Goal: Task Accomplishment & Management: Use online tool/utility

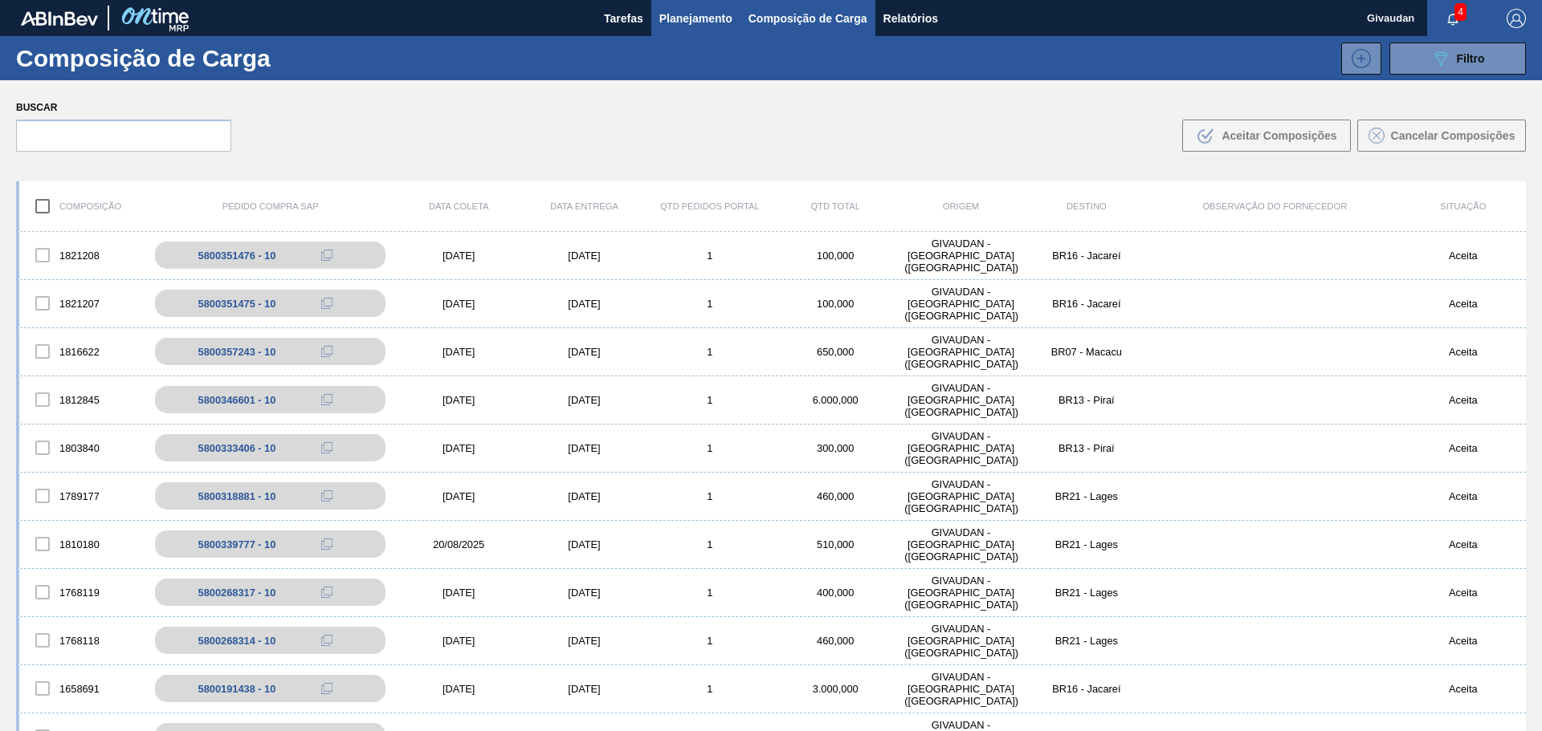
click at [668, 17] on span "Planejamento" at bounding box center [695, 18] width 73 height 19
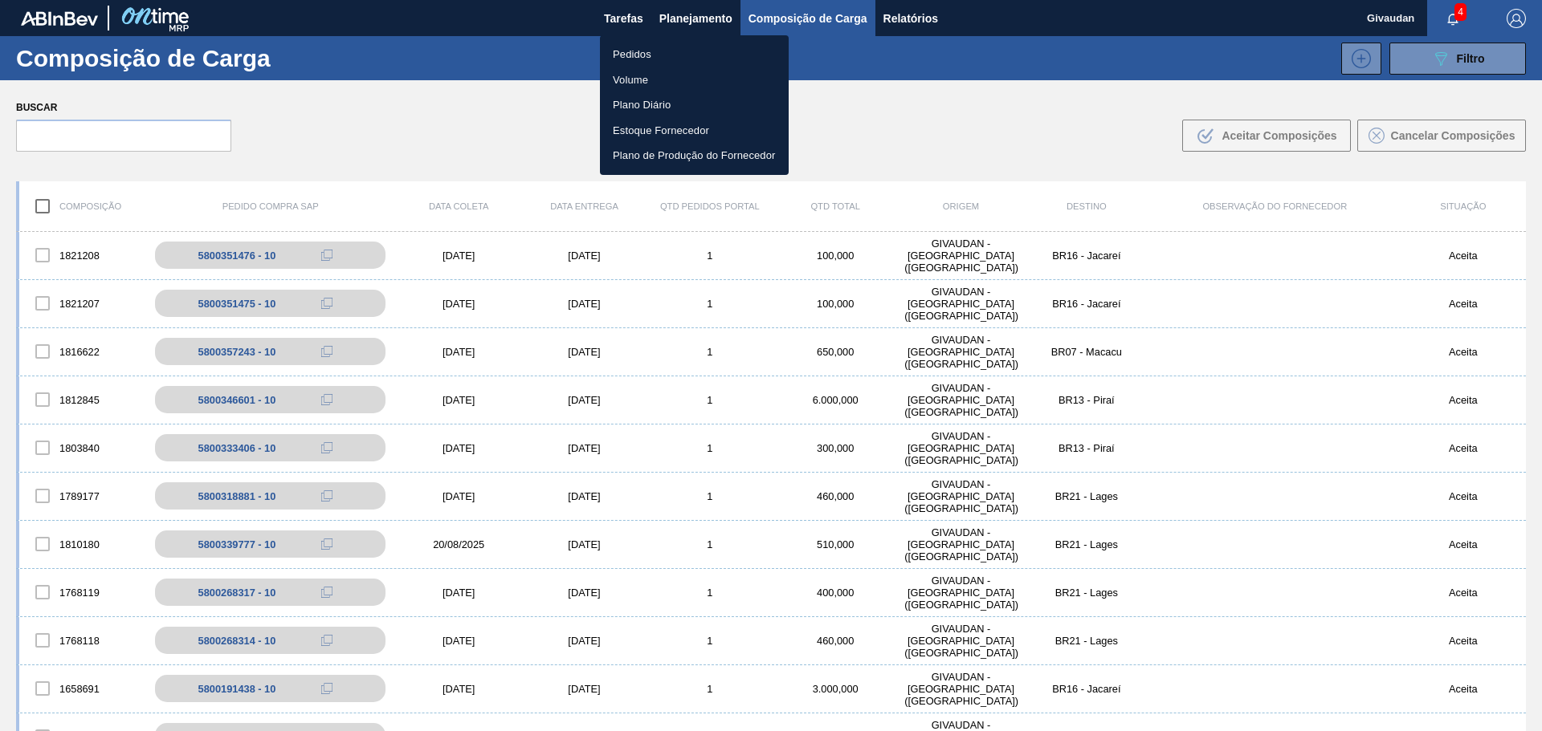
click at [635, 54] on li "Pedidos" at bounding box center [694, 55] width 189 height 26
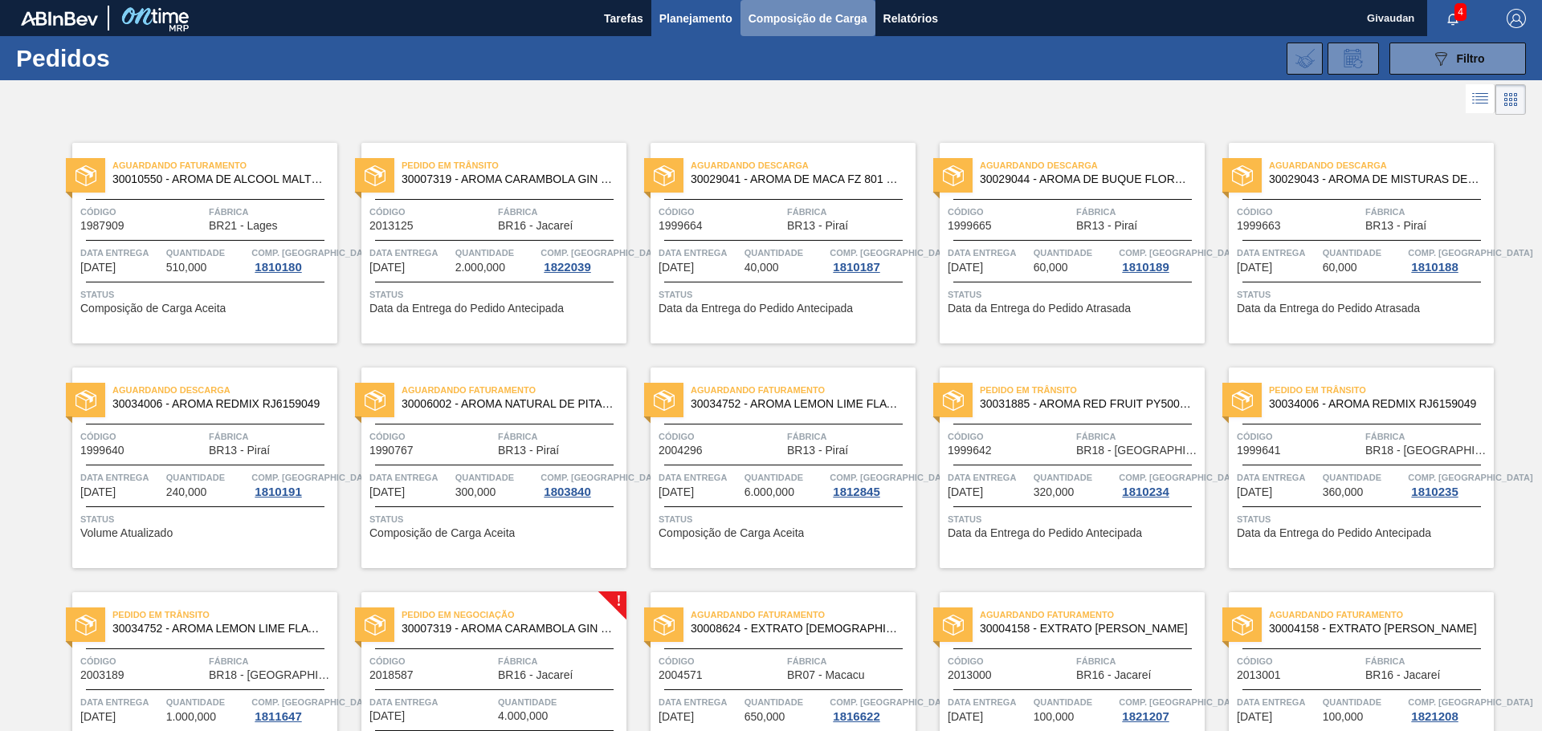
click at [785, 22] on span "Composição de Carga" at bounding box center [807, 18] width 119 height 19
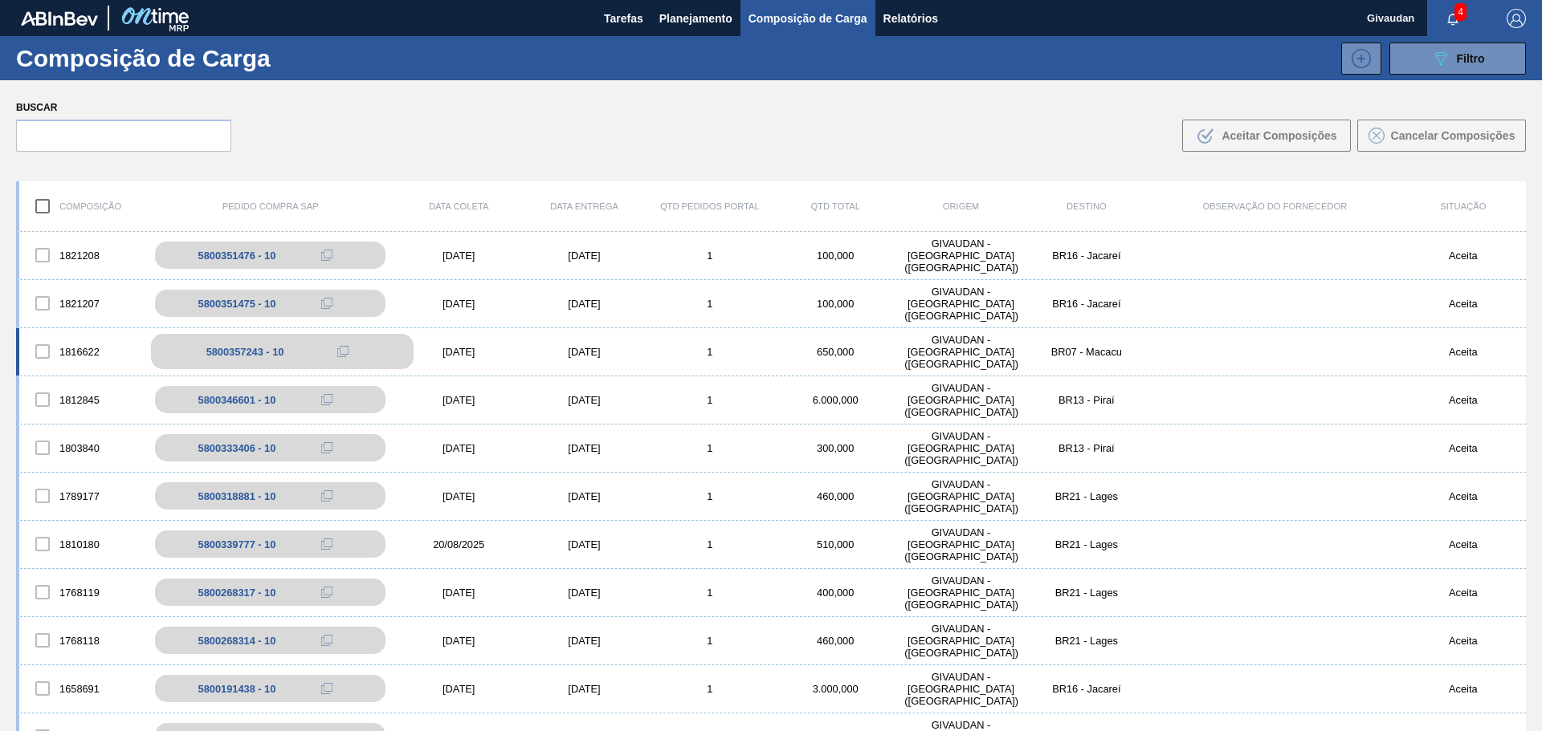
click at [244, 352] on div "5800357243 - 10" at bounding box center [245, 352] width 78 height 12
click at [71, 352] on div "1816622" at bounding box center [81, 352] width 125 height 34
click at [88, 302] on div "1821207" at bounding box center [81, 304] width 125 height 34
click at [94, 354] on div "1816622" at bounding box center [81, 352] width 125 height 34
click at [94, 356] on div "1816622" at bounding box center [81, 352] width 125 height 34
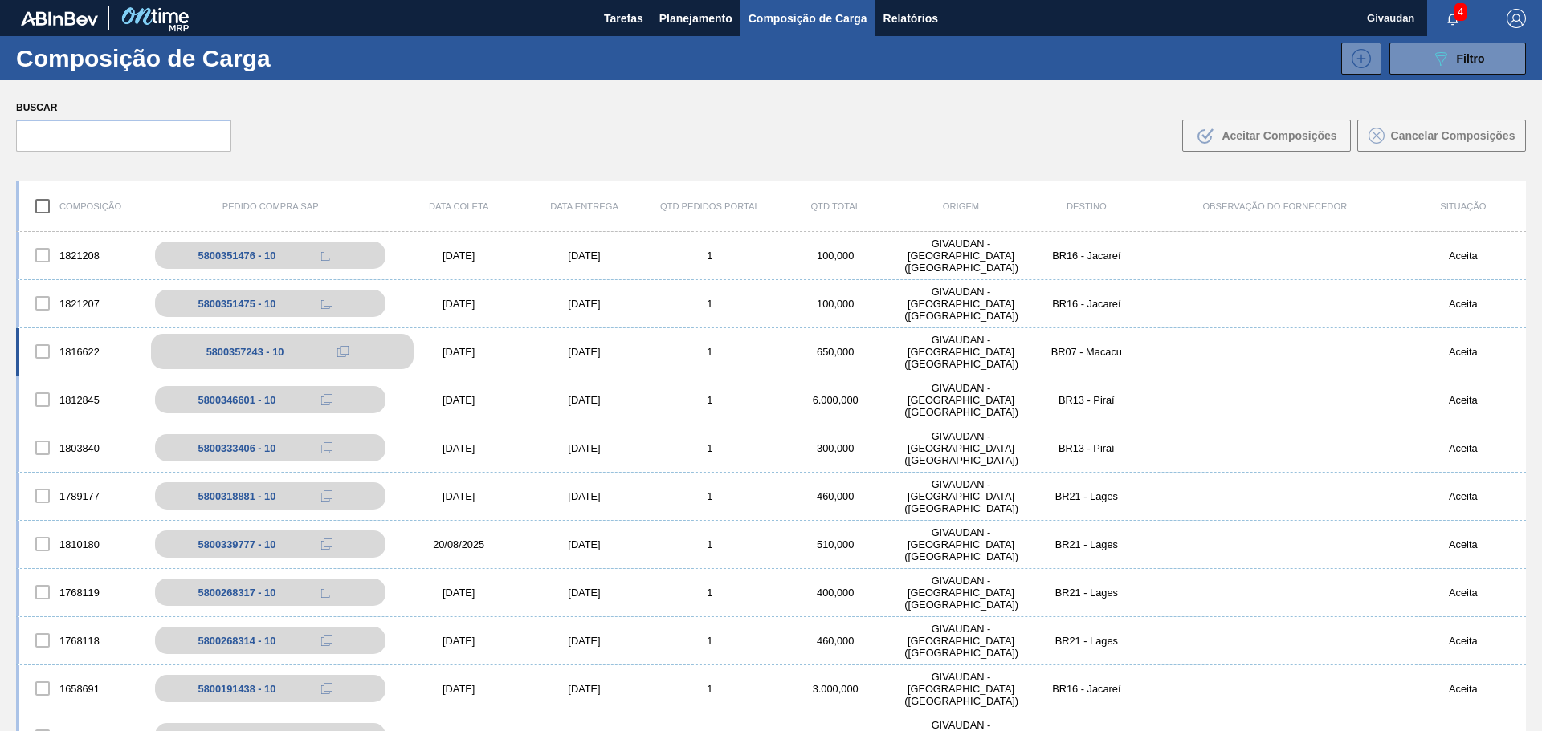
click at [206, 355] on div "5800357243 - 10" at bounding box center [245, 352] width 78 height 12
click at [452, 352] on div "[DATE]" at bounding box center [458, 352] width 125 height 12
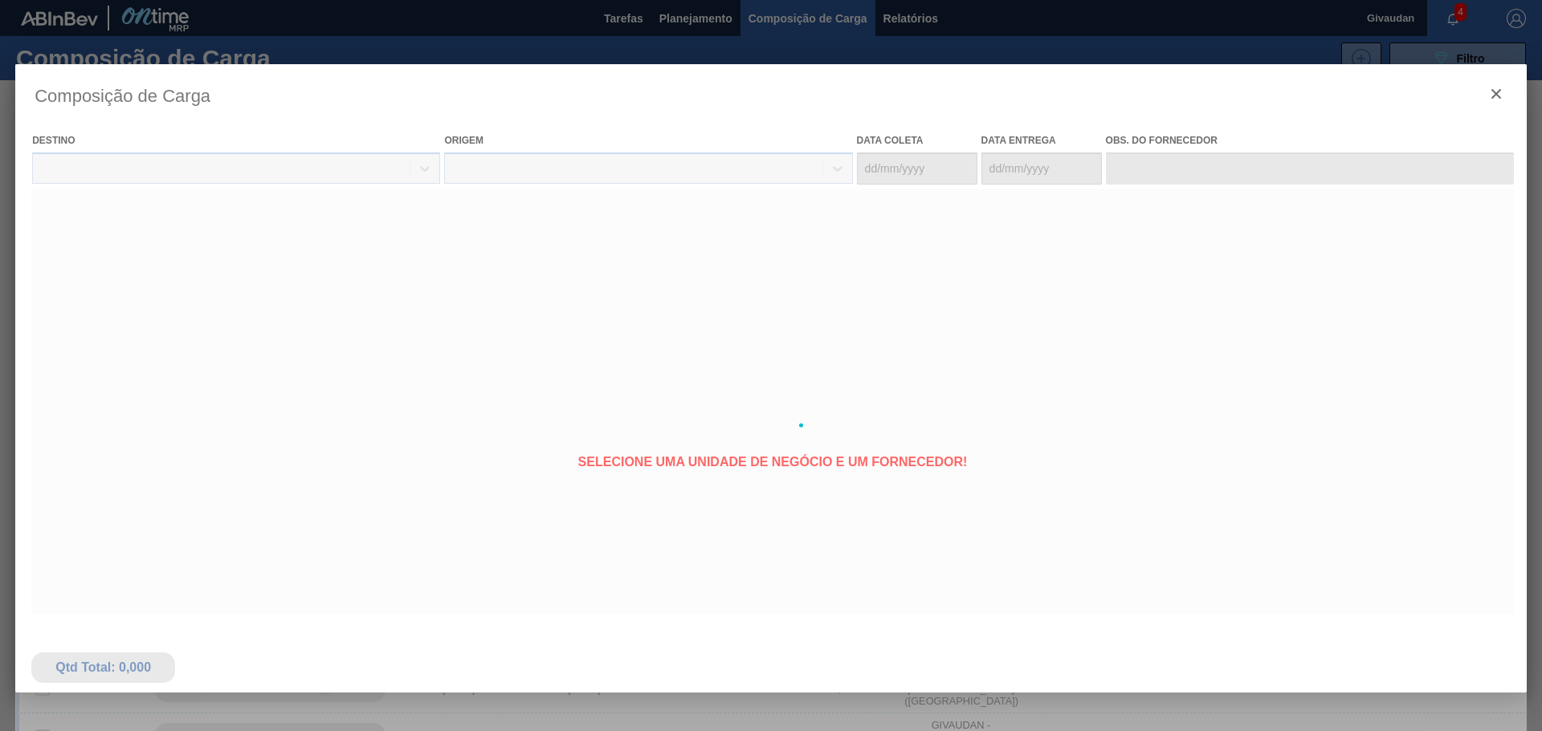
type coleta "[DATE]"
type entrega "[DATE]"
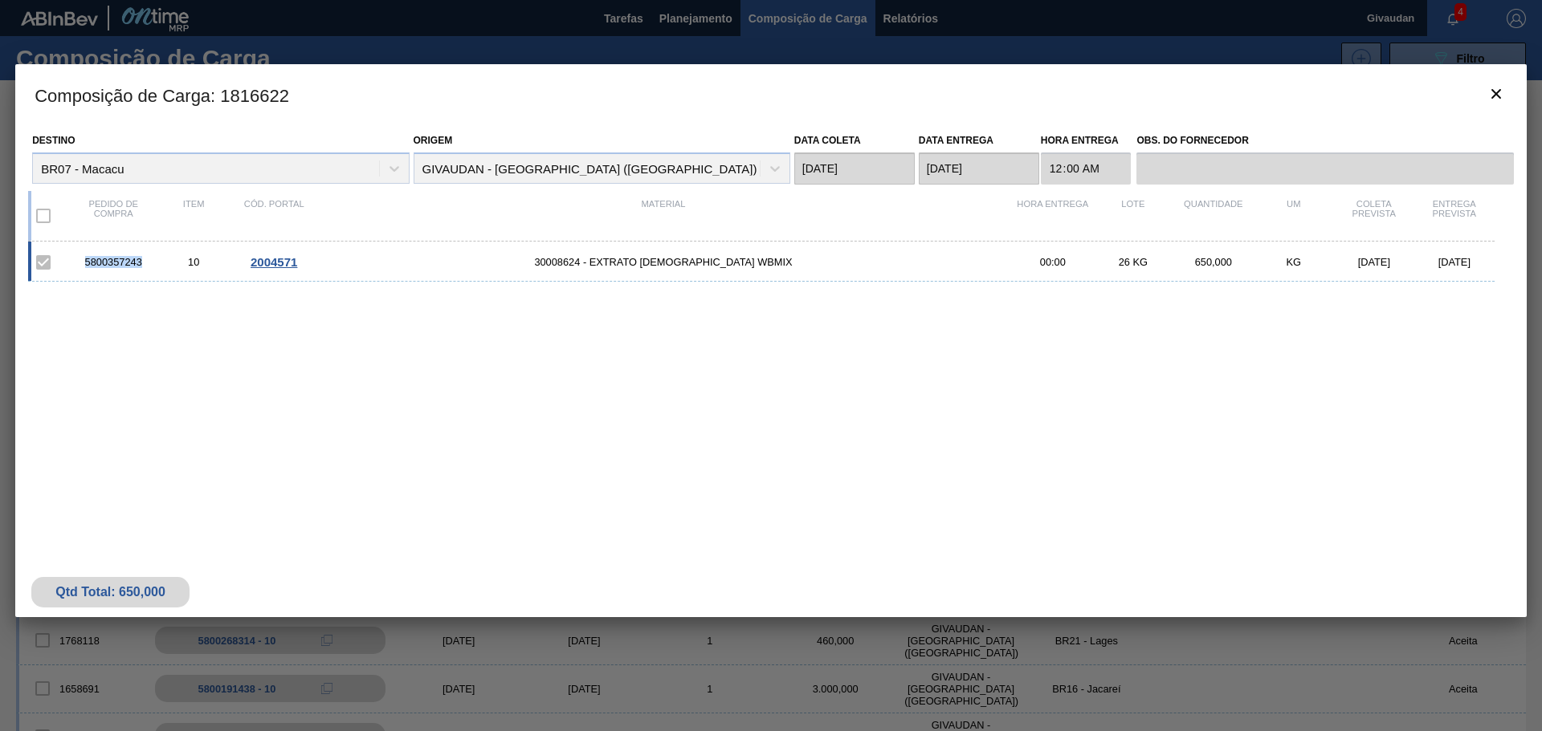
drag, startPoint x: 85, startPoint y: 262, endPoint x: 147, endPoint y: 263, distance: 61.8
click at [147, 263] on div "5800357243" at bounding box center [113, 262] width 80 height 12
copy div "5800357243"
click at [630, 22] on div at bounding box center [771, 365] width 1542 height 731
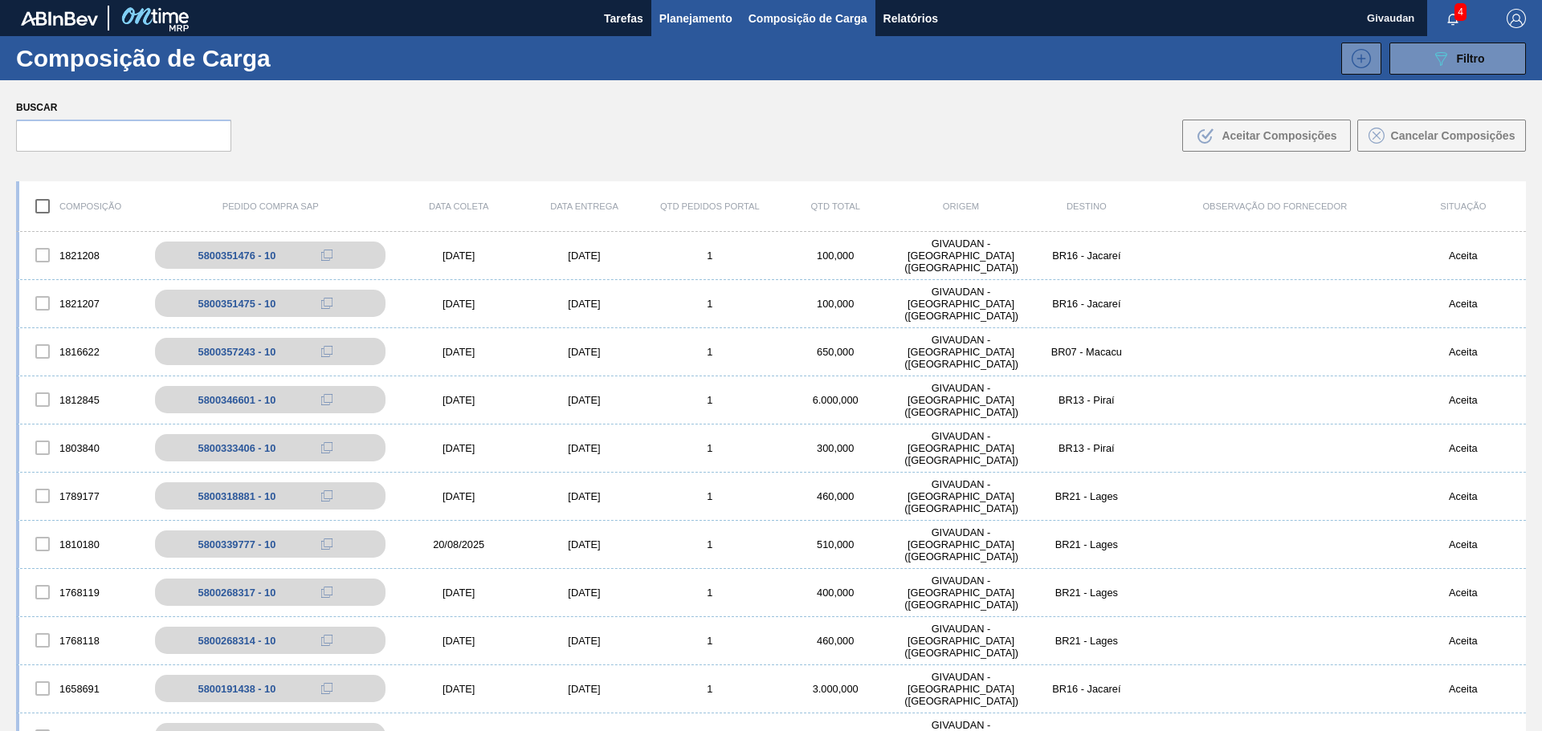
click at [674, 18] on span "Planejamento" at bounding box center [695, 18] width 73 height 19
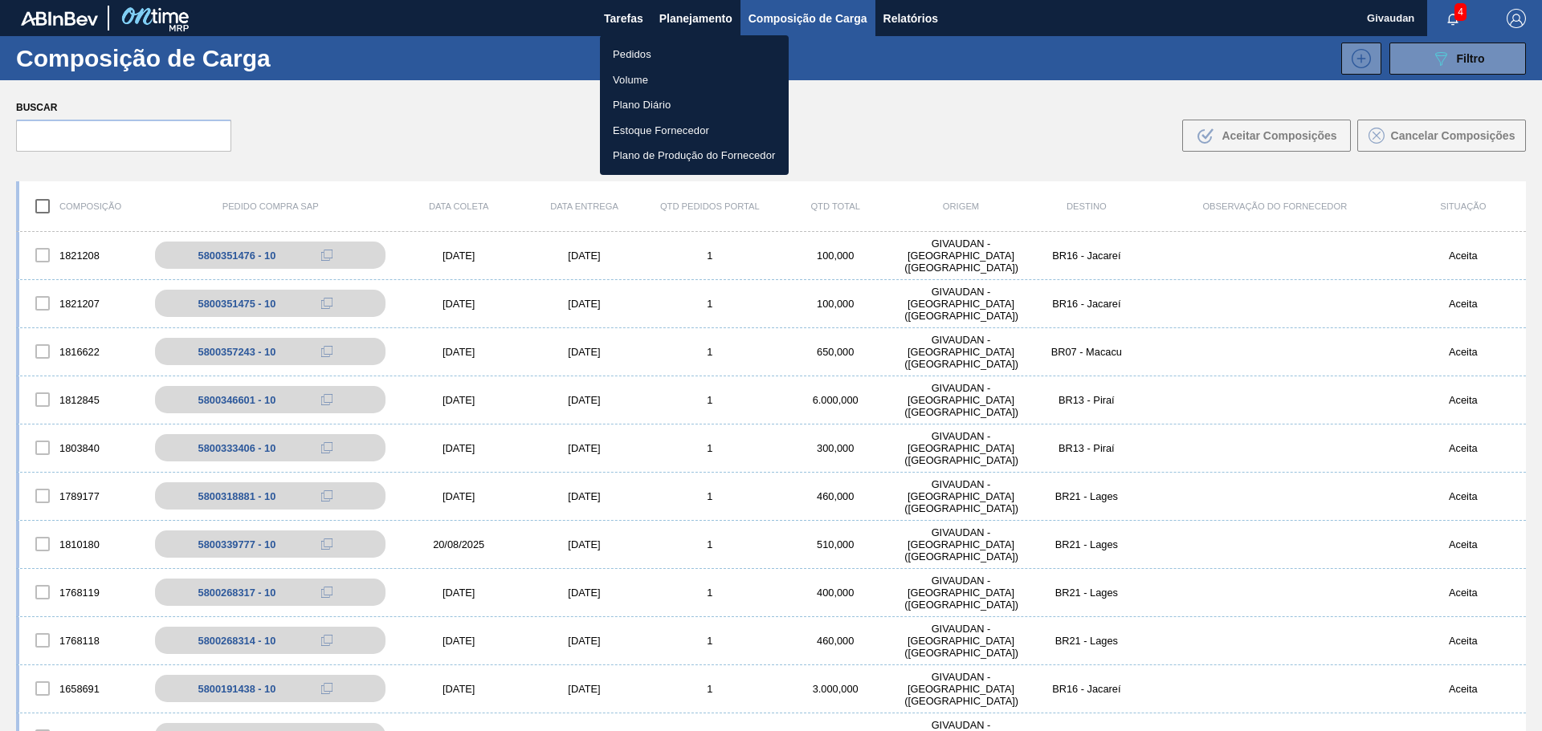
click at [636, 55] on li "Pedidos" at bounding box center [694, 55] width 189 height 26
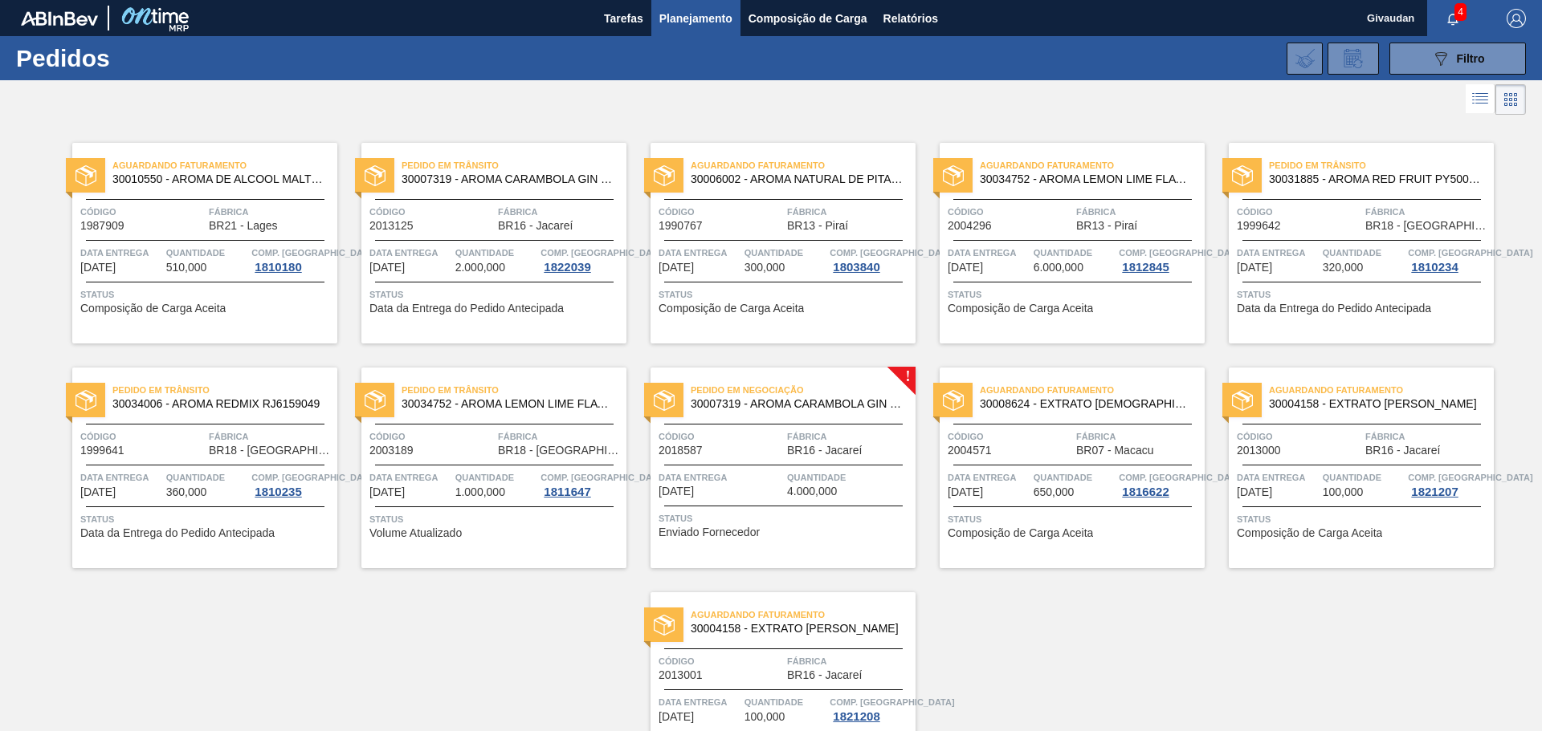
click at [769, 410] on div "Pedido em Negociação 30007319 - AROMA CARAMBOLA GIN TONIC" at bounding box center [782, 398] width 265 height 36
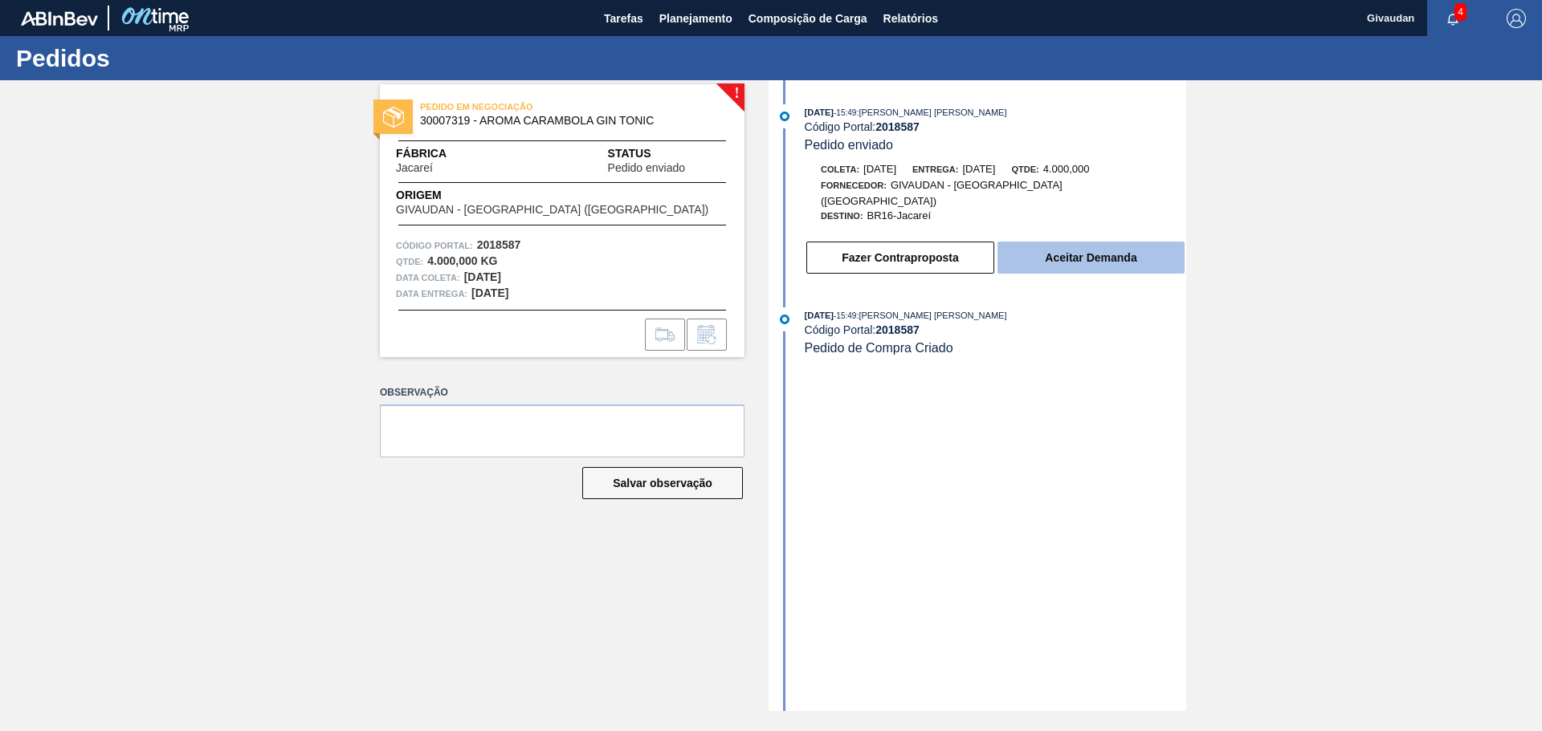
click at [1062, 252] on button "Aceitar Demanda" at bounding box center [1090, 258] width 187 height 32
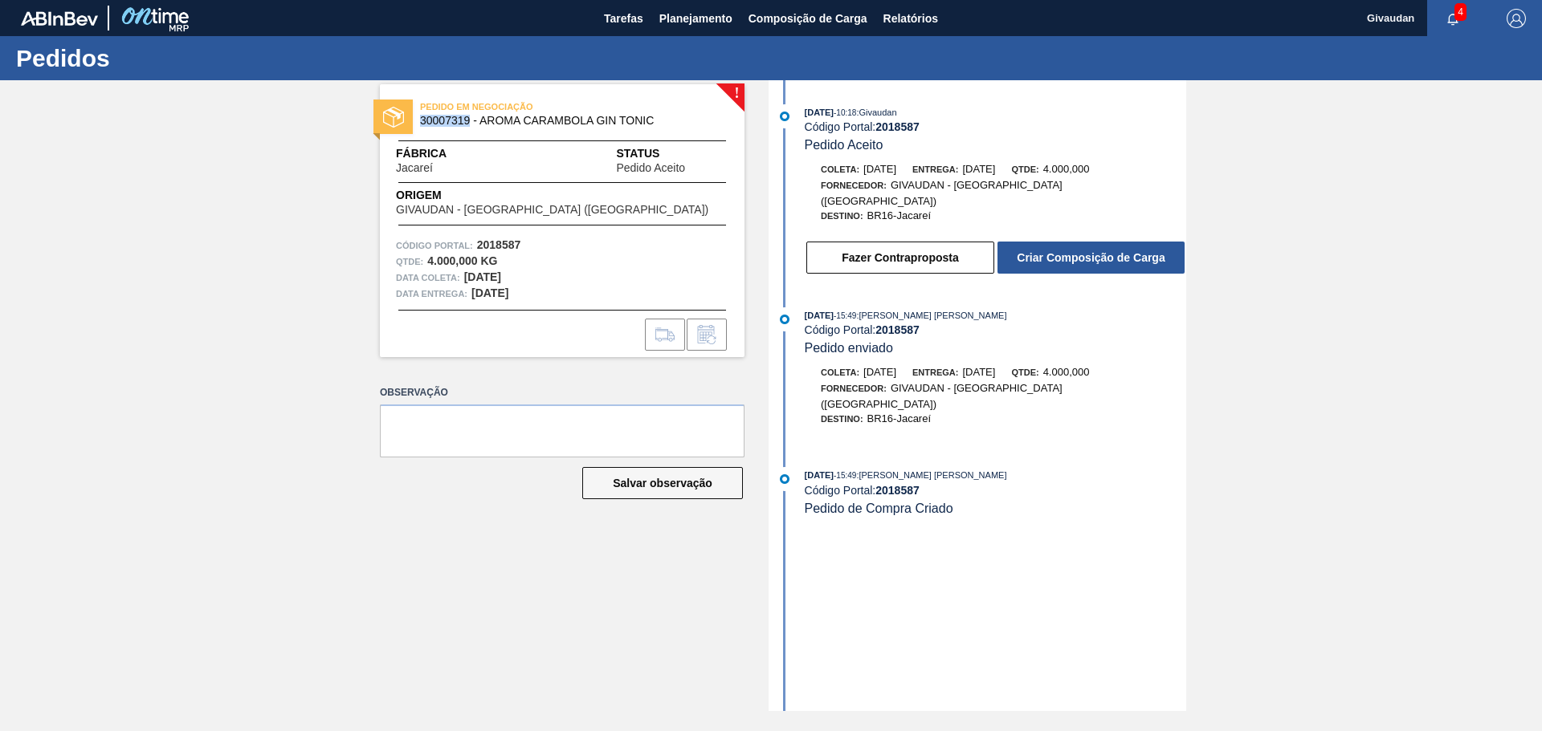
drag, startPoint x: 420, startPoint y: 118, endPoint x: 468, endPoint y: 121, distance: 48.3
click at [468, 121] on span "30007319 - AROMA CARAMBOLA GIN TONIC" at bounding box center [565, 121] width 291 height 12
copy span "30007319"
click at [1080, 242] on button "Criar Composição de Carga" at bounding box center [1090, 258] width 187 height 32
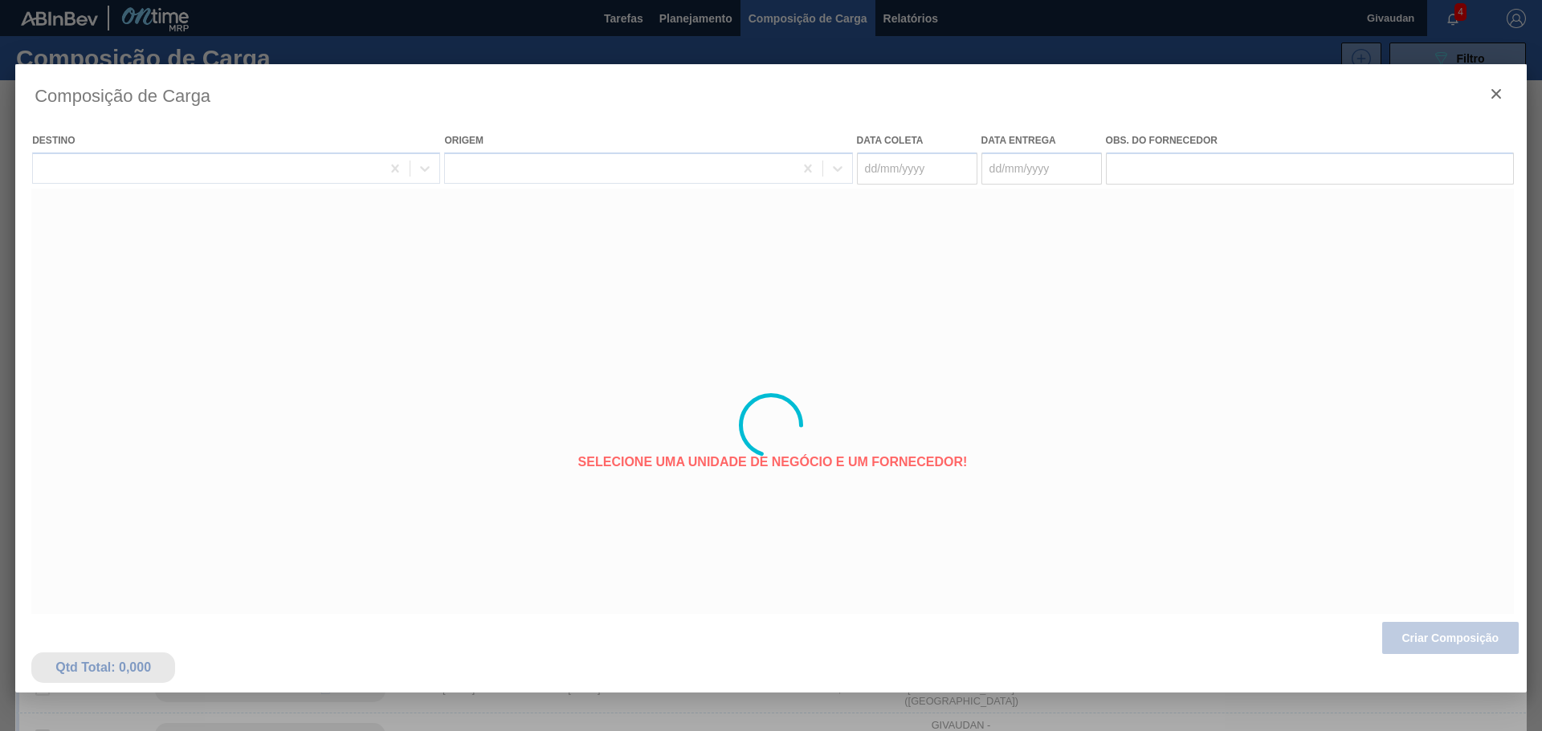
type coleta "[DATE]"
type entrega "[DATE]"
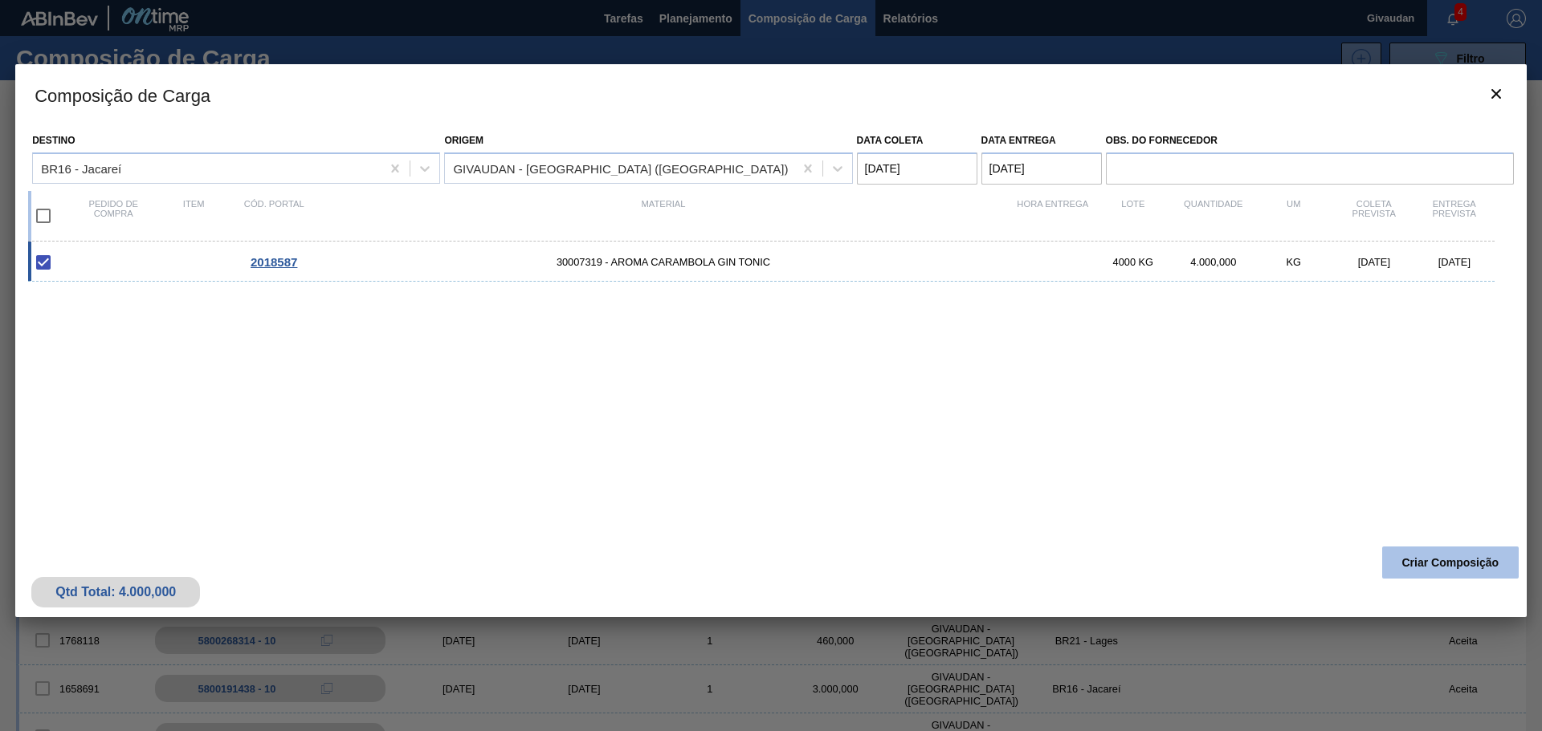
click at [1445, 571] on button "Criar Composição" at bounding box center [1450, 563] width 136 height 32
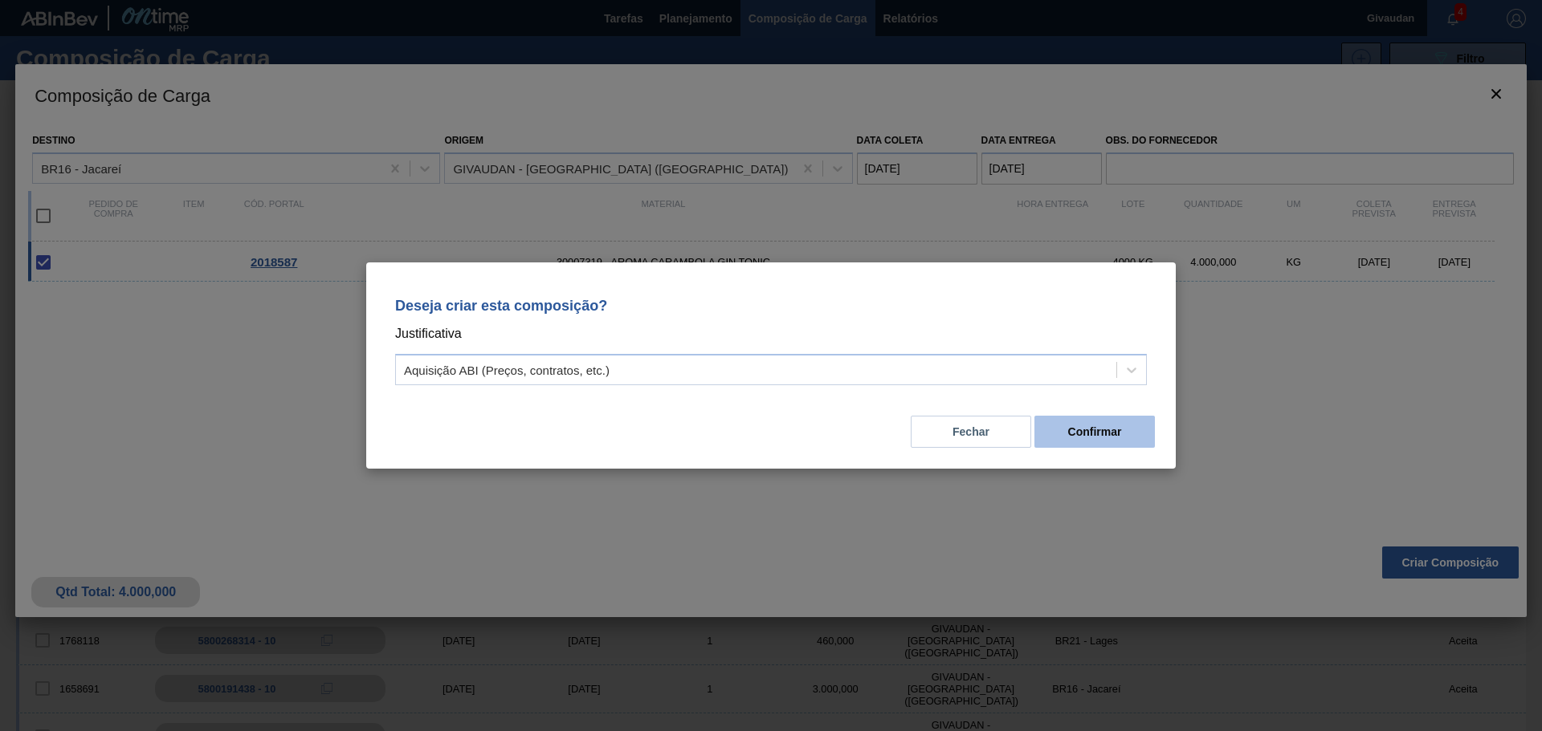
click at [1110, 445] on button "Confirmar" at bounding box center [1094, 432] width 120 height 32
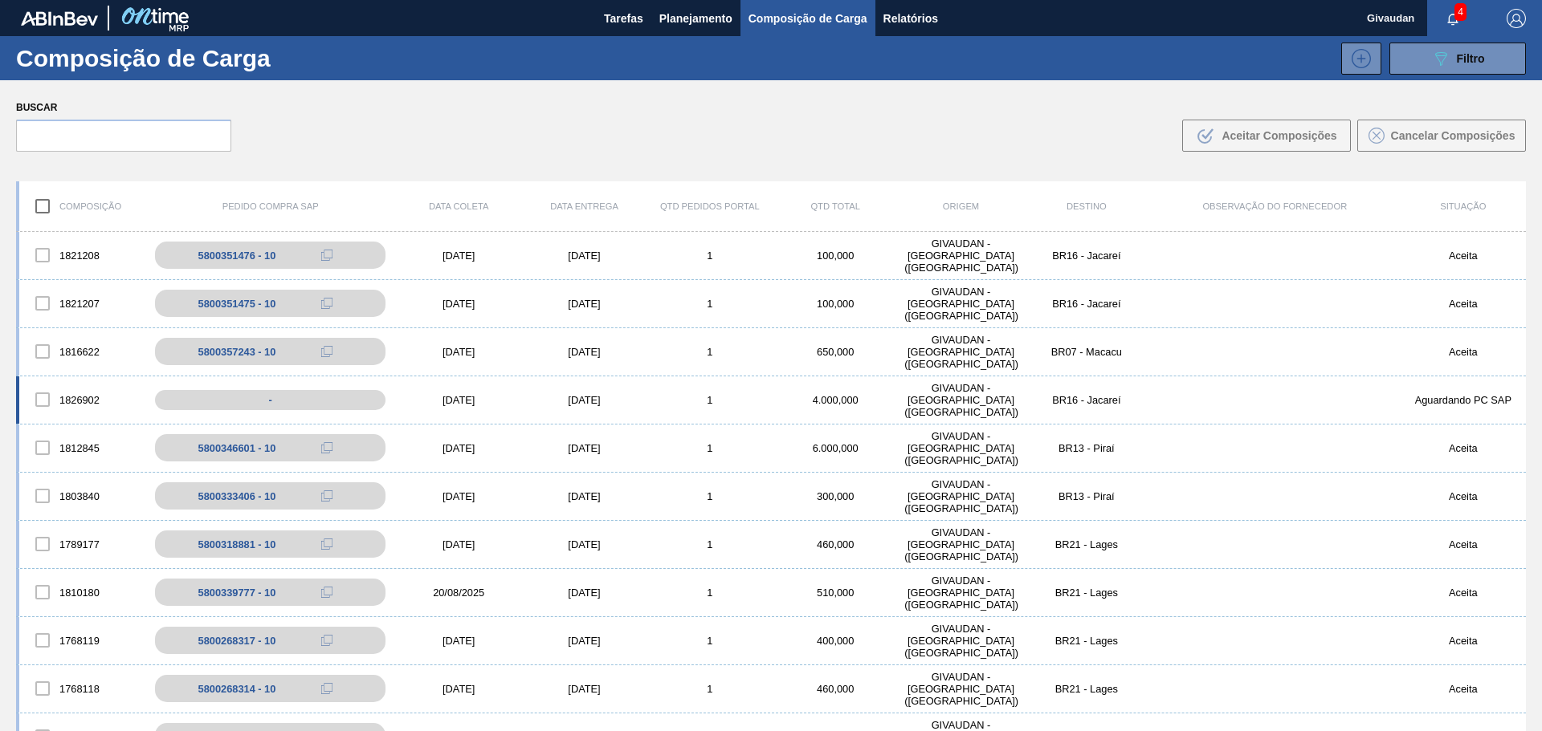
click at [466, 401] on div "[DATE]" at bounding box center [458, 400] width 125 height 12
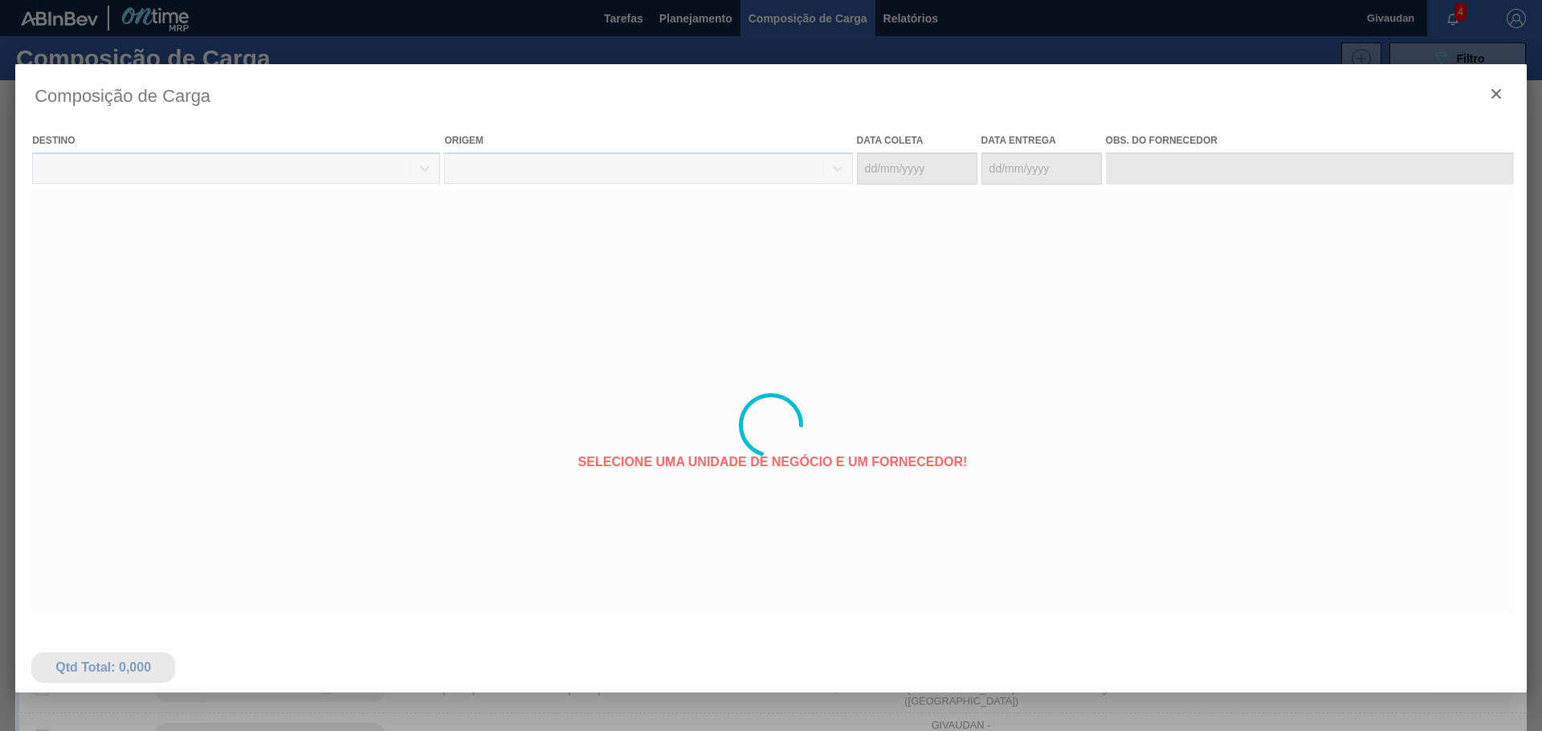
type coleta "[DATE]"
type entrega "[DATE]"
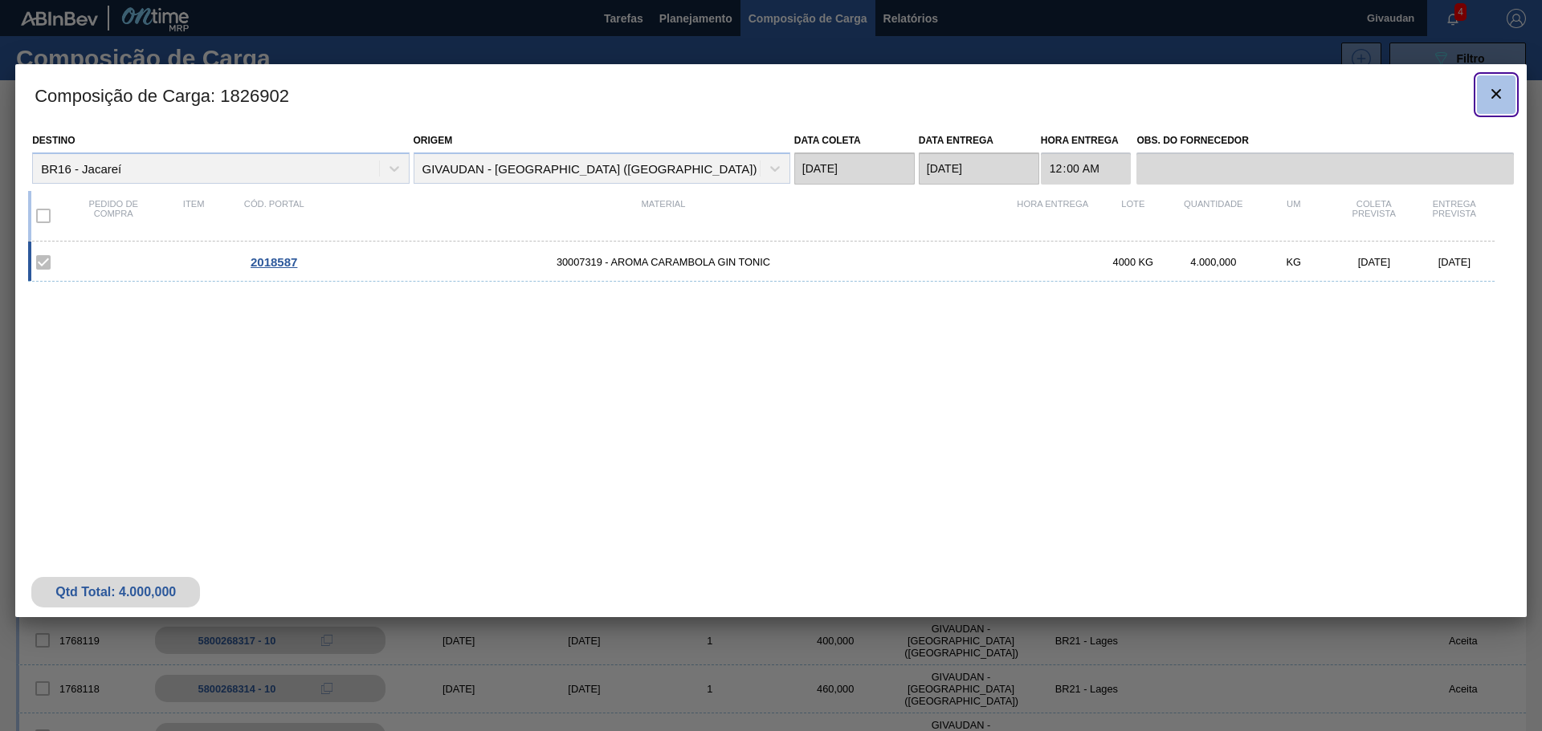
click at [1491, 96] on icon "botão de ícone" at bounding box center [1495, 93] width 19 height 19
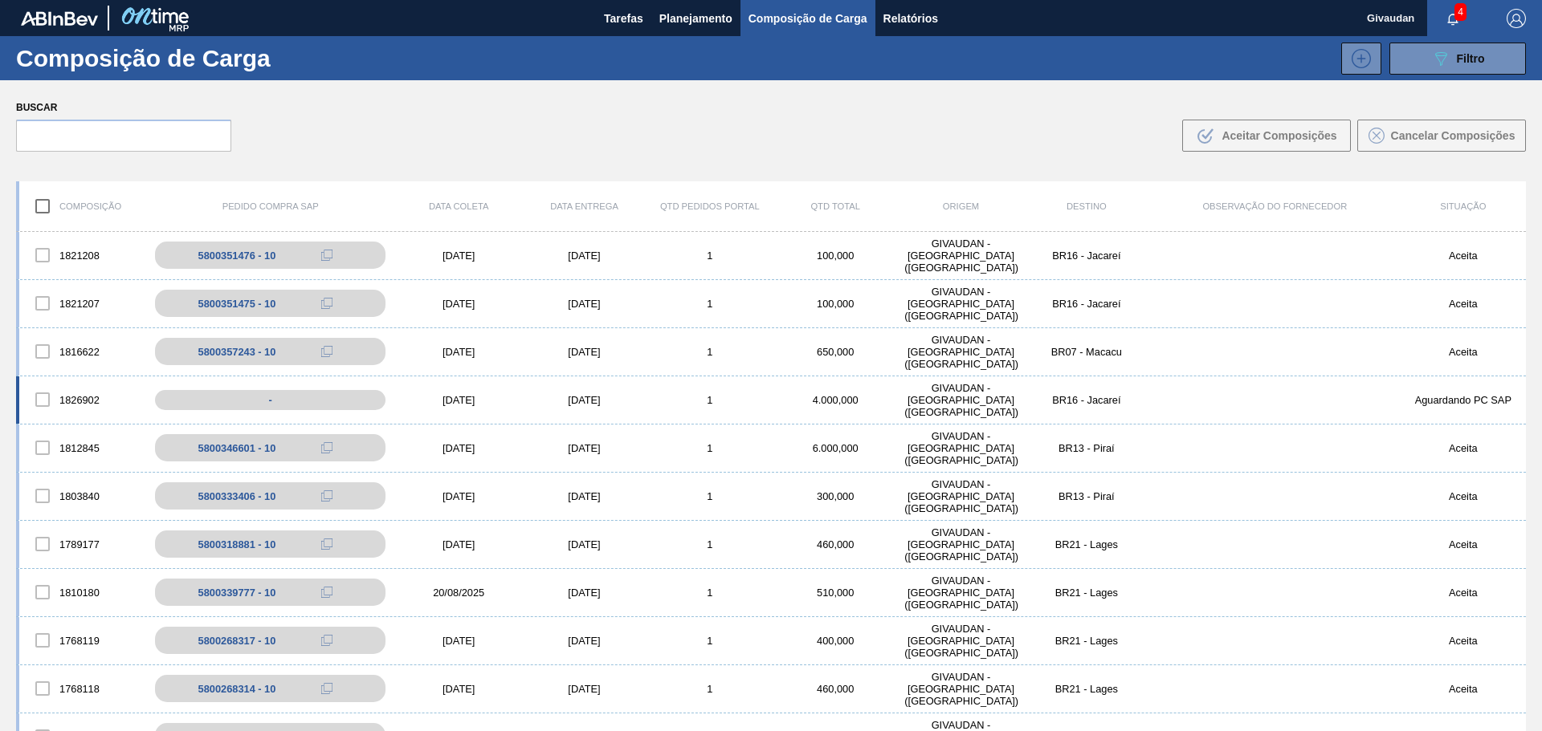
click at [91, 402] on div "1826902" at bounding box center [81, 400] width 125 height 34
click at [456, 403] on div "[DATE]" at bounding box center [458, 400] width 125 height 12
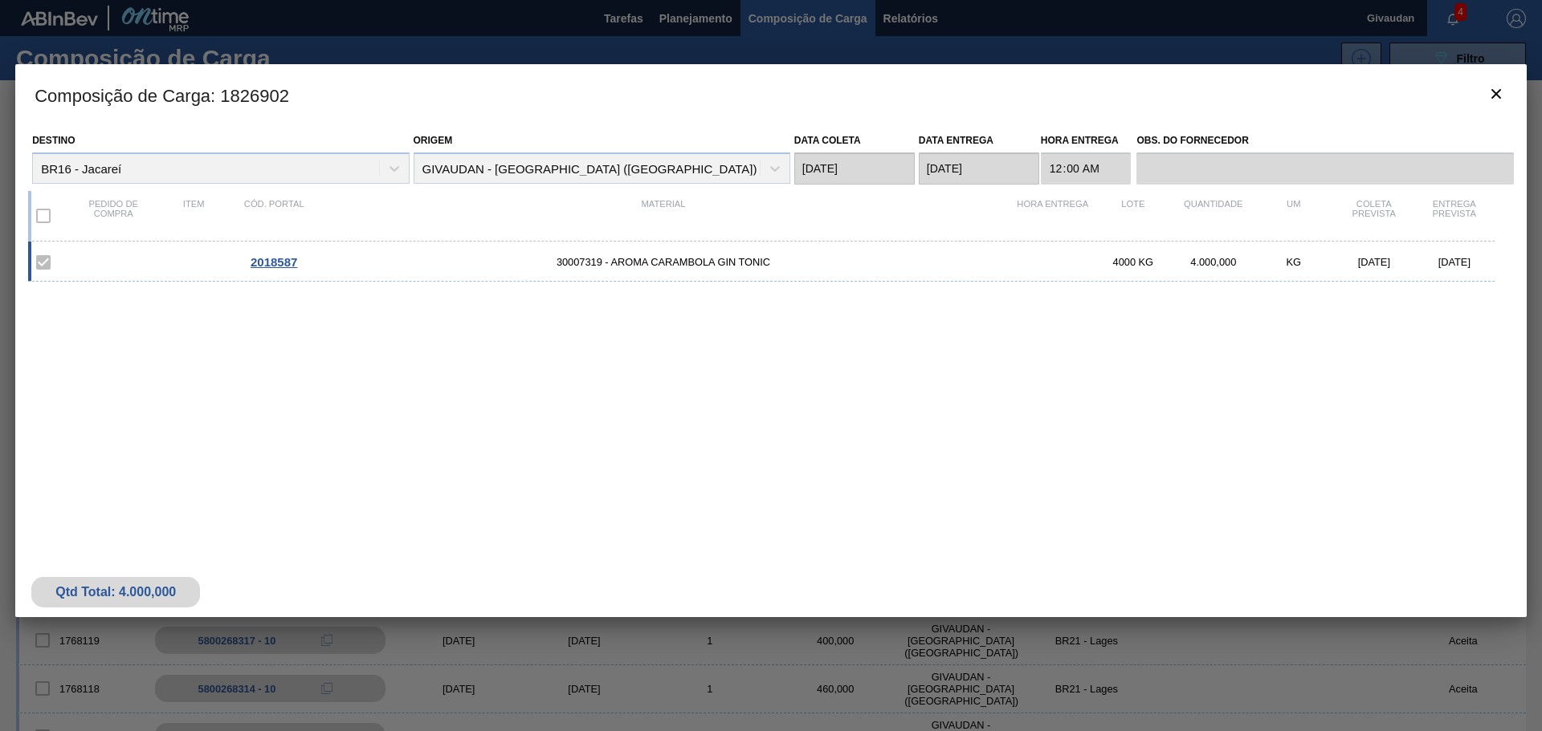
click at [272, 263] on span "2018587" at bounding box center [274, 262] width 47 height 14
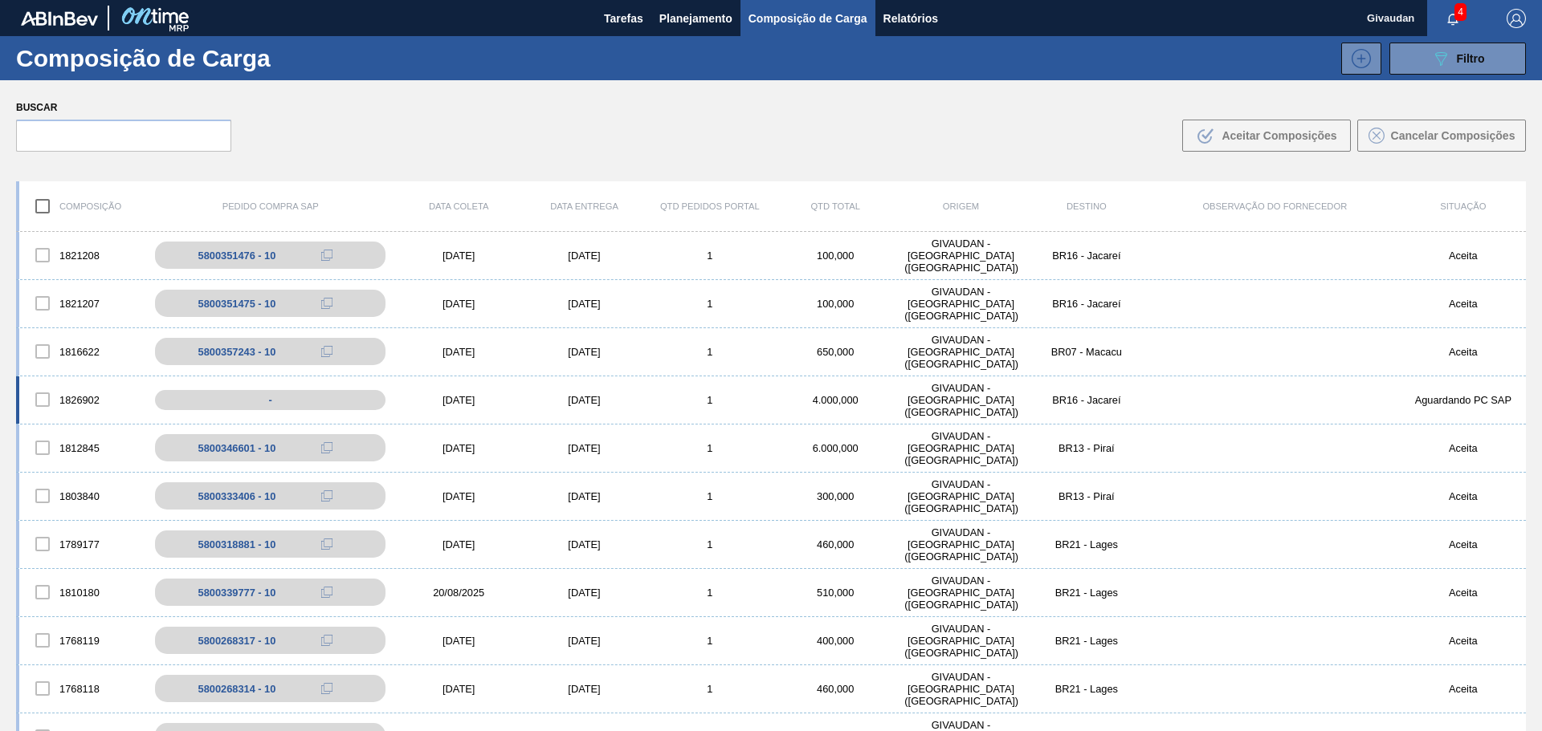
click at [84, 401] on div "1826902" at bounding box center [81, 400] width 125 height 34
click at [455, 392] on div "1826902 - [DATE] [DATE] 1 4.000,000 GIVAUDAN - [GEOGRAPHIC_DATA] ([GEOGRAPHIC_D…" at bounding box center [770, 401] width 1509 height 48
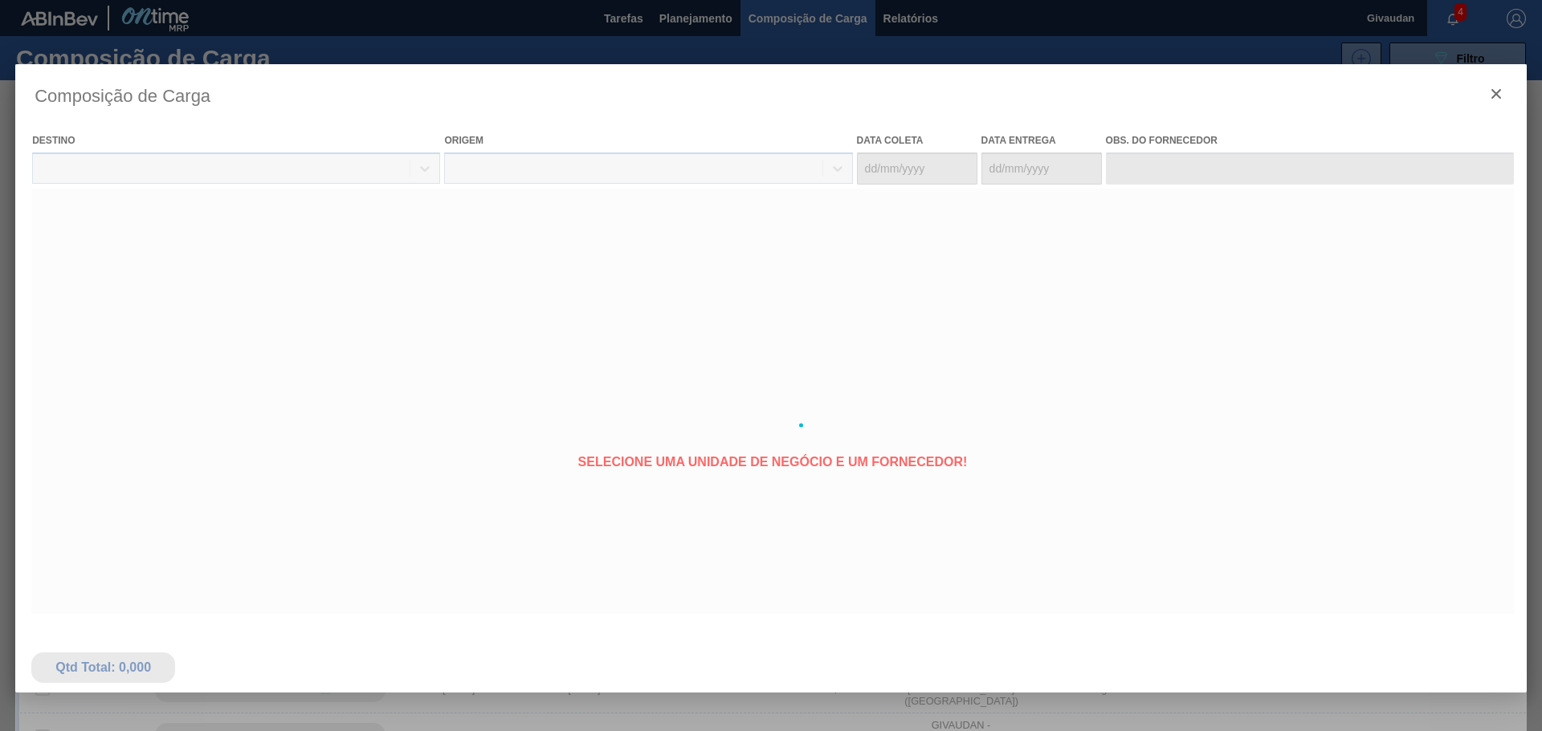
type coleta "[DATE]"
type entrega "[DATE]"
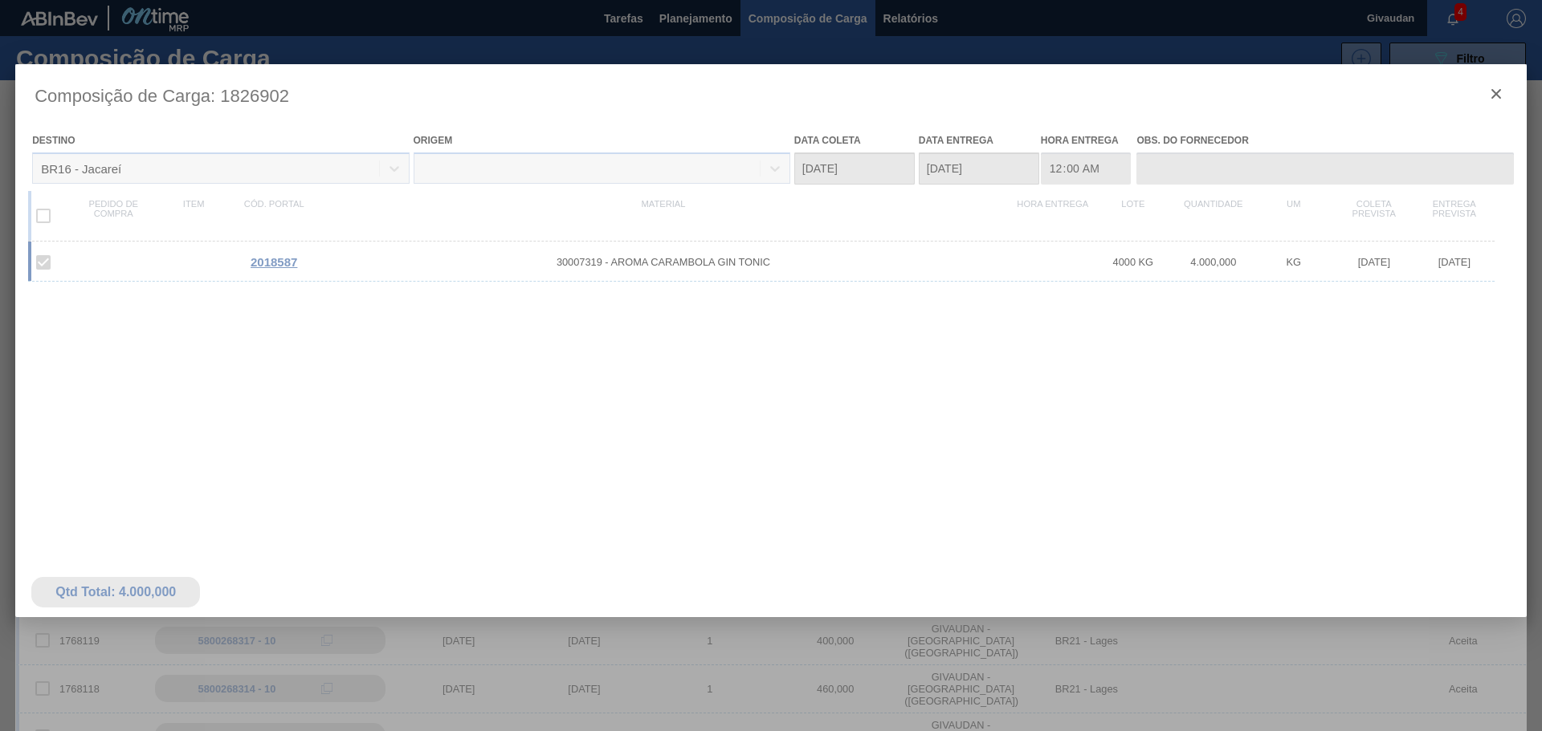
click at [278, 263] on div at bounding box center [770, 425] width 1511 height 723
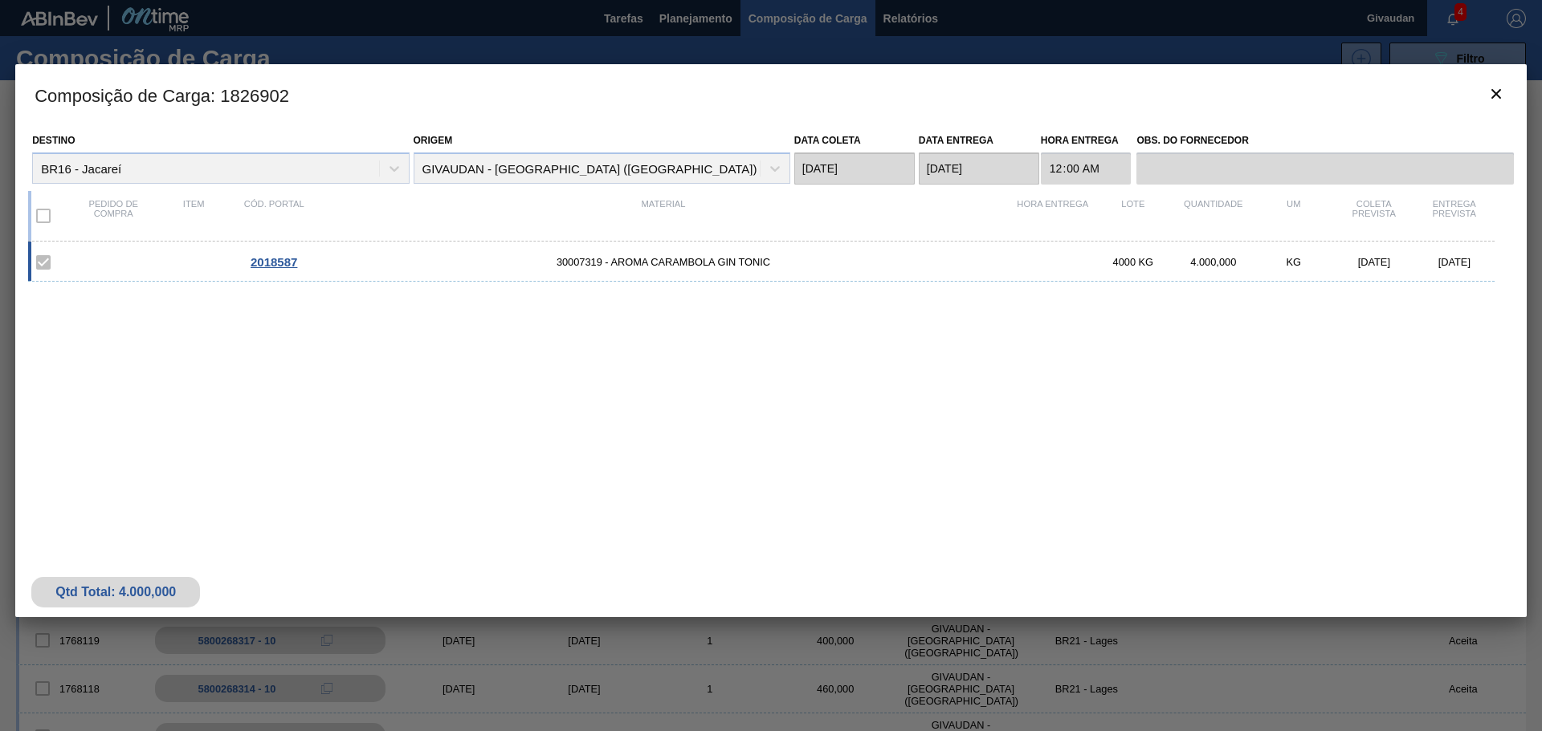
click at [278, 263] on span "2018587" at bounding box center [274, 262] width 47 height 14
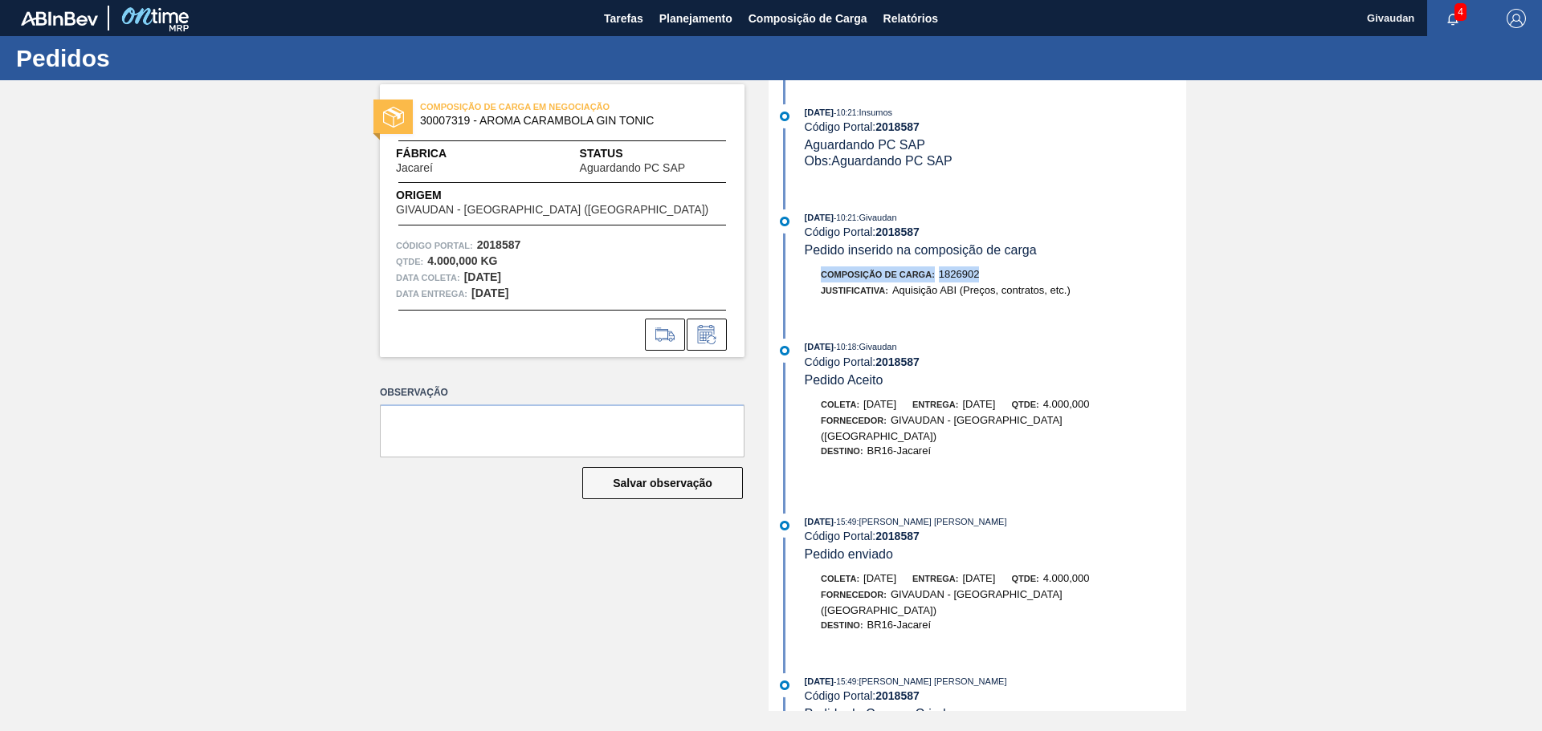
drag, startPoint x: 822, startPoint y: 272, endPoint x: 989, endPoint y: 272, distance: 167.0
click at [989, 272] on div "Composição de Carga : 1826902" at bounding box center [994, 275] width 381 height 16
drag, startPoint x: 927, startPoint y: 120, endPoint x: 807, endPoint y: 128, distance: 120.6
click at [807, 128] on div "Código Portal: 2018587" at bounding box center [994, 126] width 381 height 13
copy div "Código Portal: 2018587"
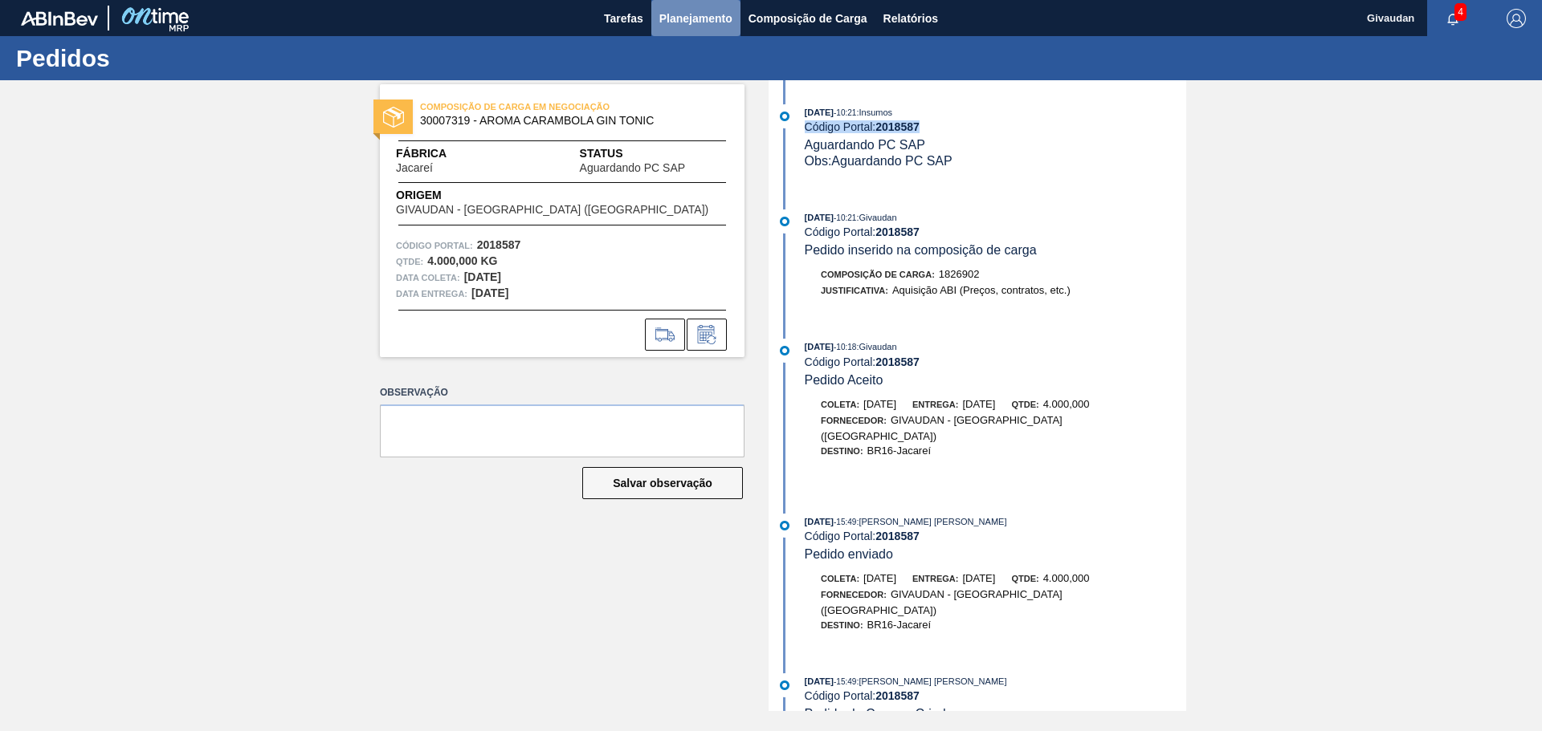
click at [686, 22] on span "Planejamento" at bounding box center [695, 18] width 73 height 19
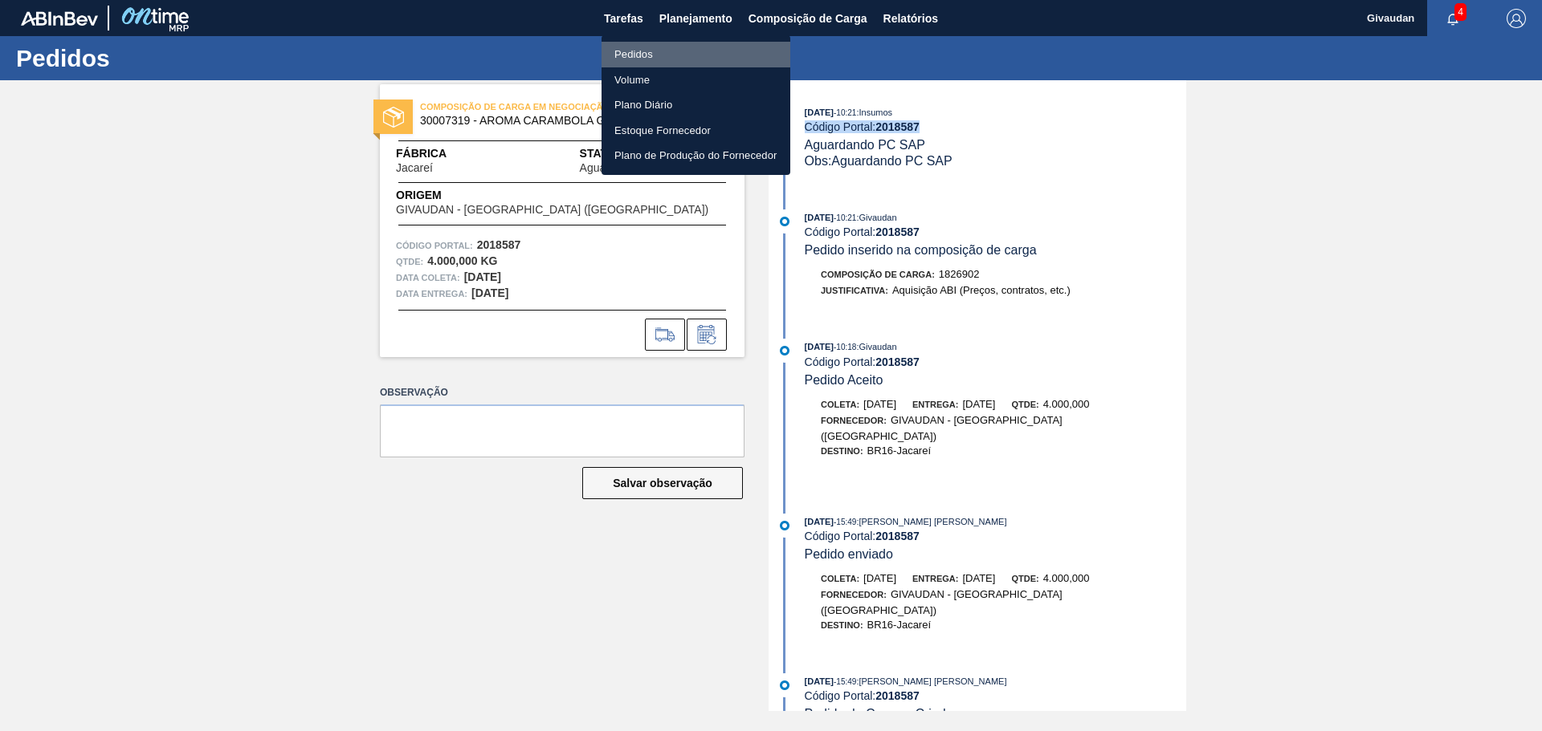
click at [642, 53] on li "Pedidos" at bounding box center [695, 55] width 189 height 26
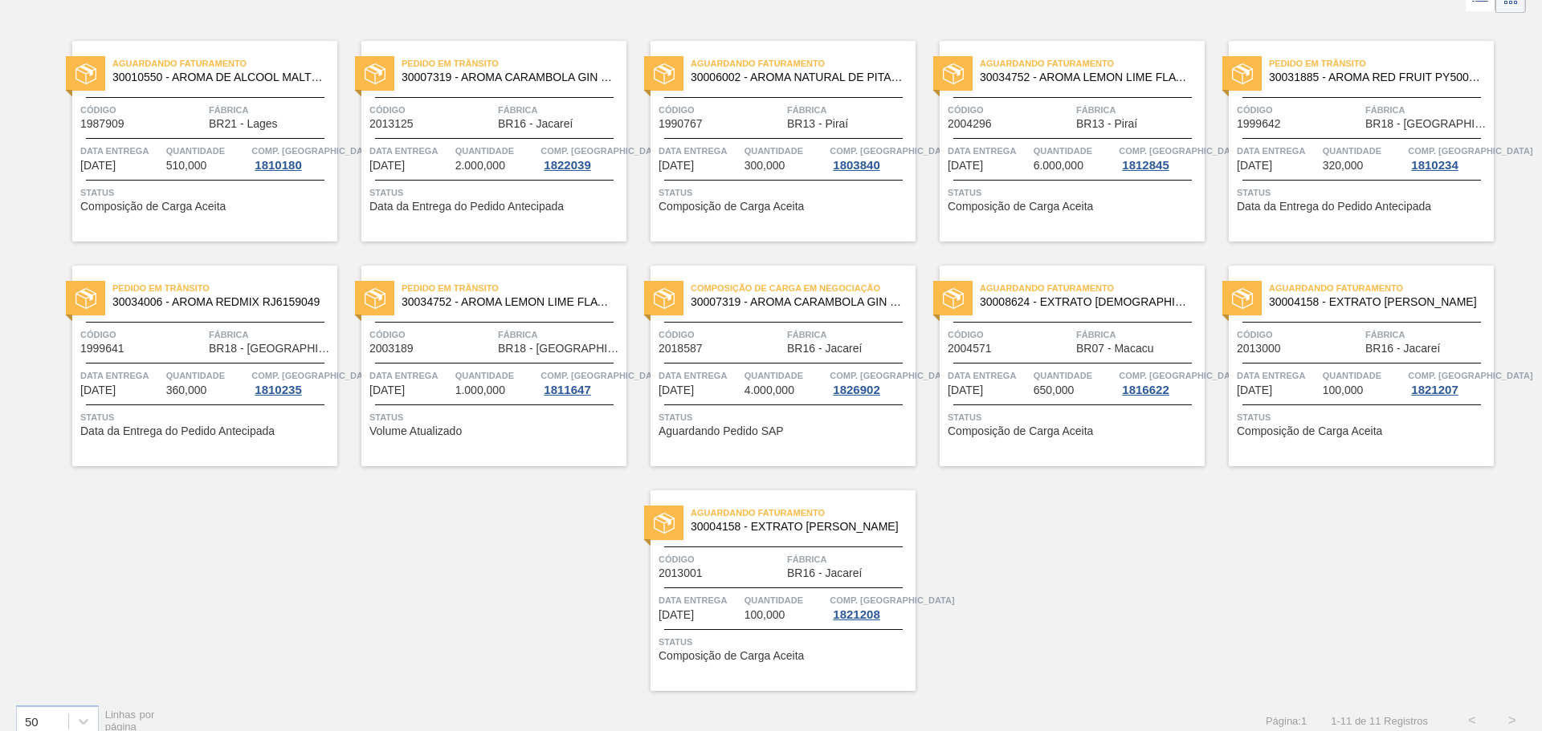
scroll to position [121, 0]
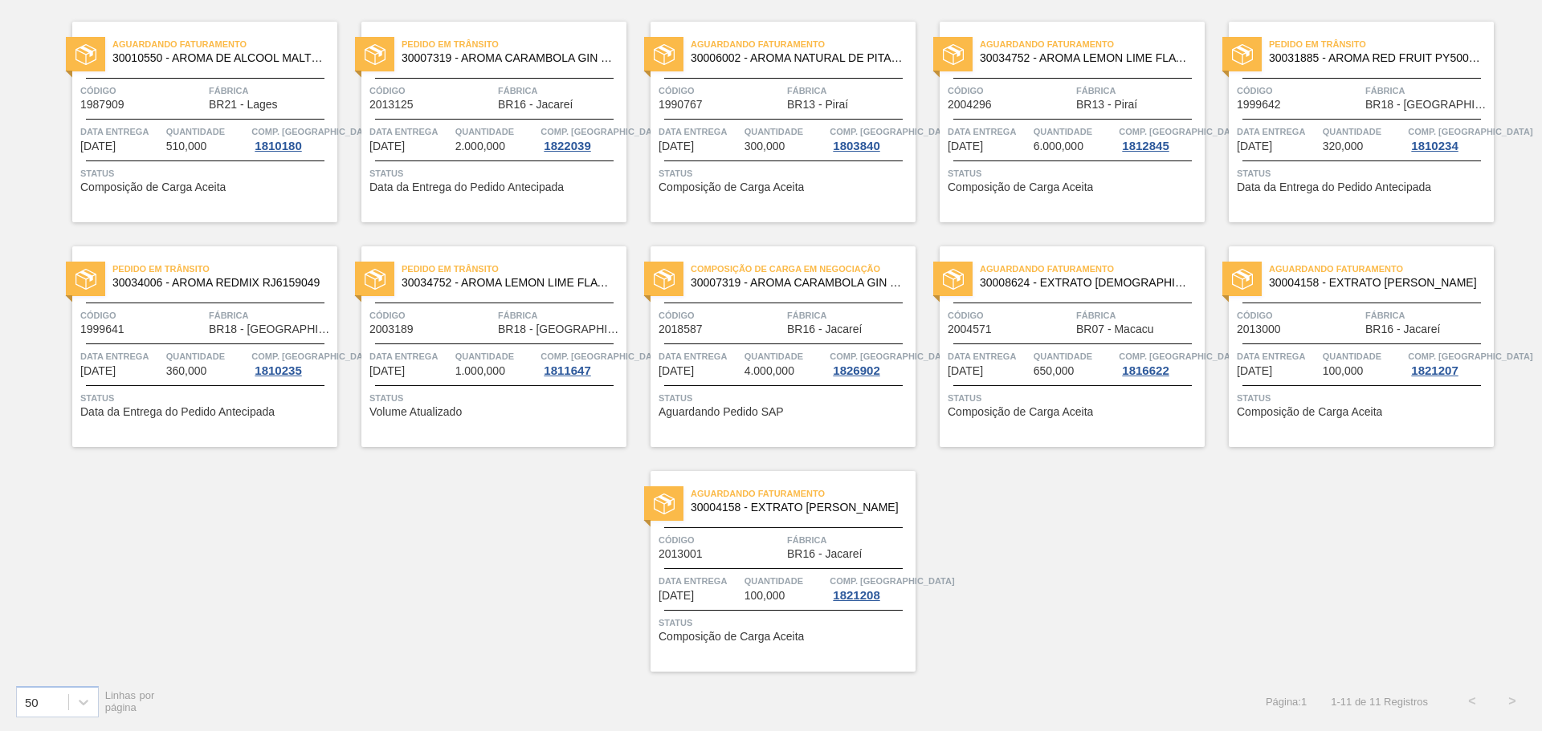
click at [705, 410] on span "Aguardando Pedido SAP" at bounding box center [720, 412] width 125 height 12
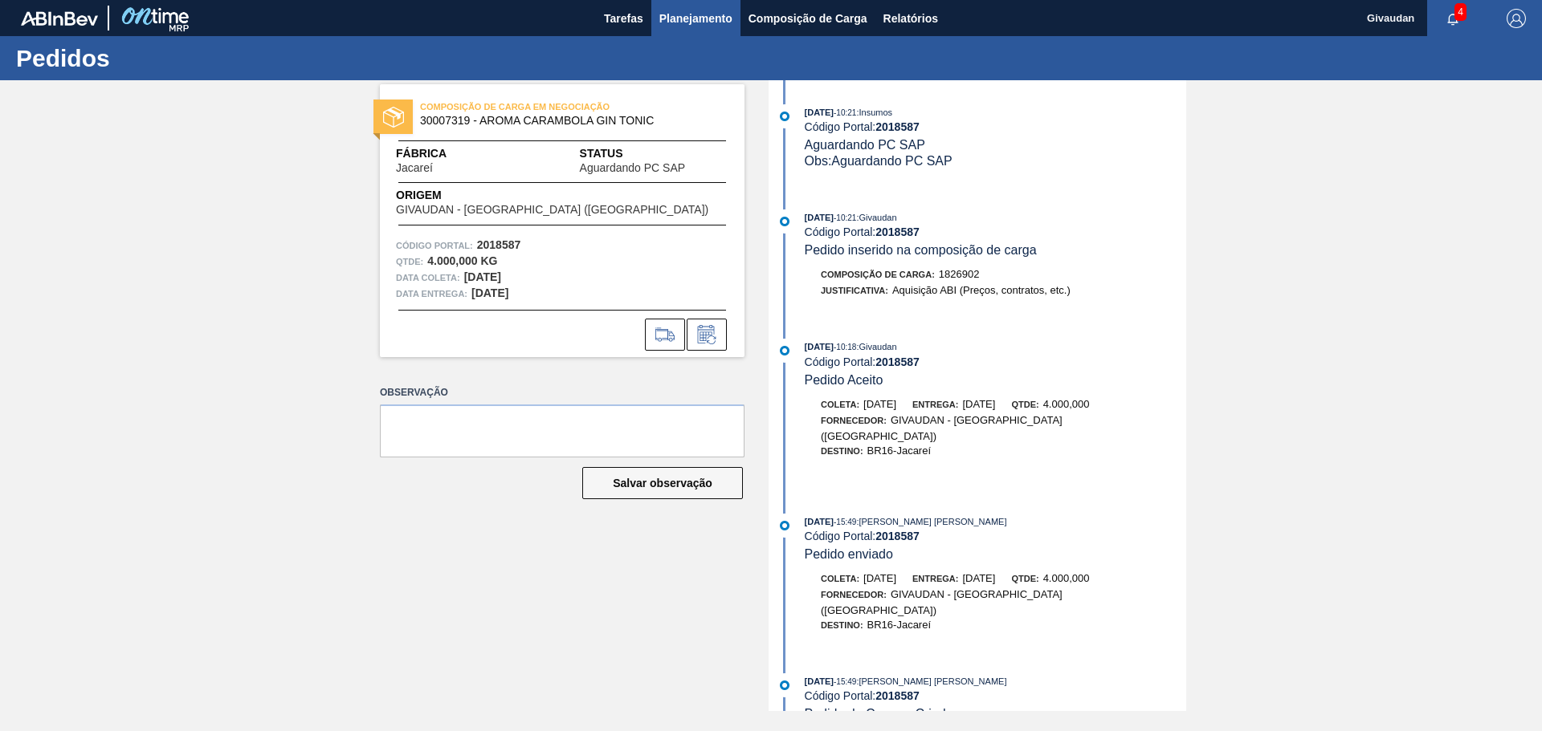
click at [682, 18] on span "Planejamento" at bounding box center [695, 18] width 73 height 19
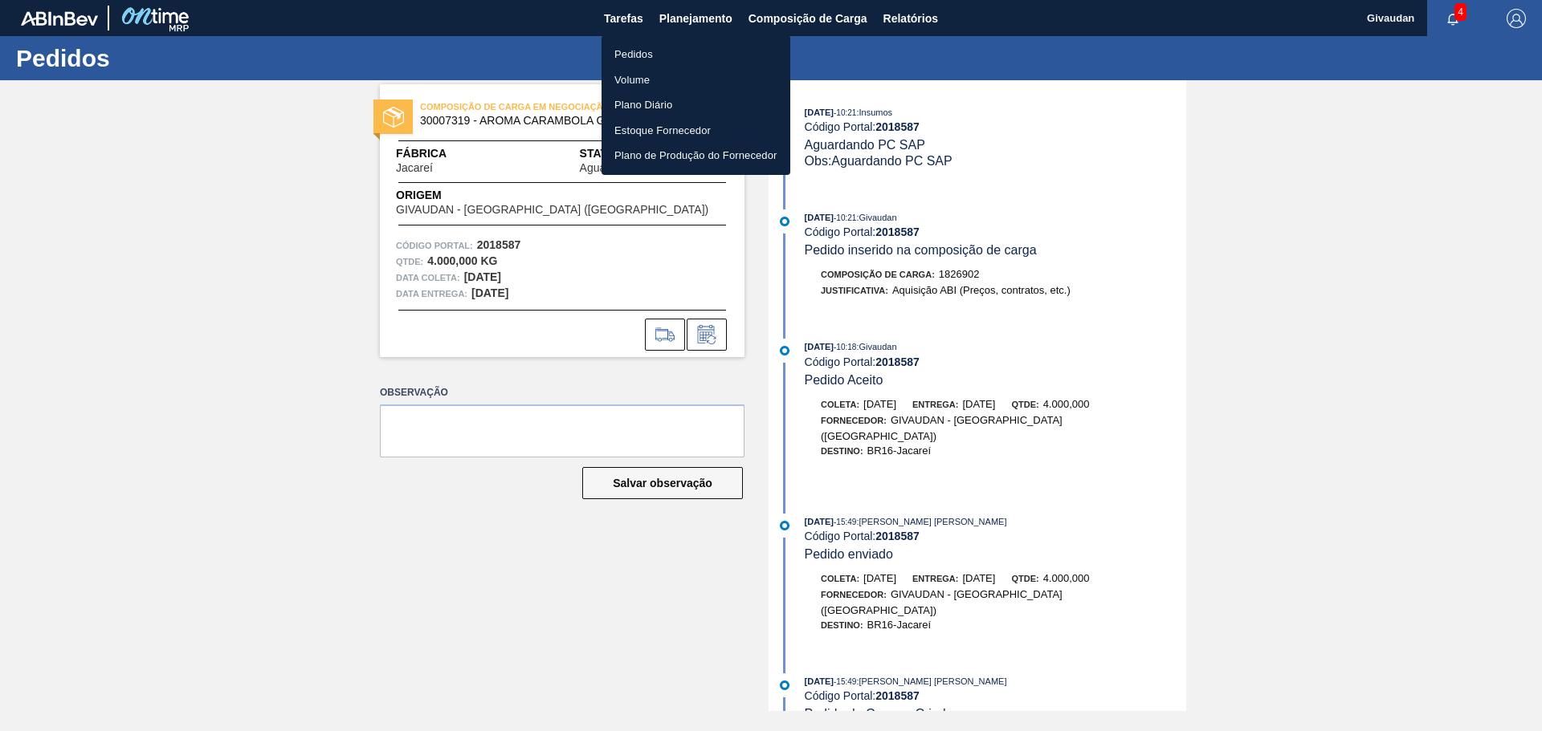
click at [628, 49] on li "Pedidos" at bounding box center [695, 55] width 189 height 26
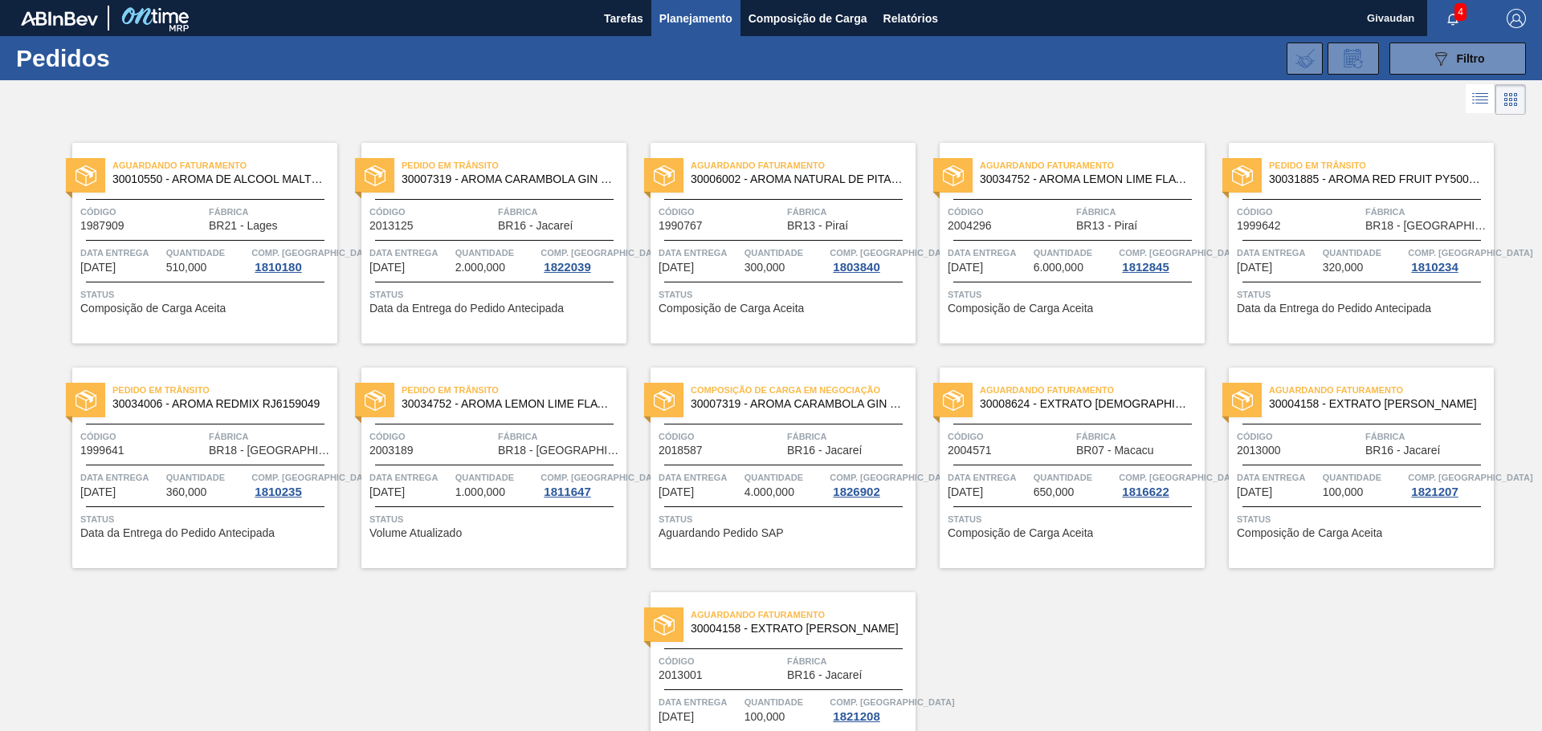
click at [743, 536] on span "Aguardando Pedido SAP" at bounding box center [720, 533] width 125 height 12
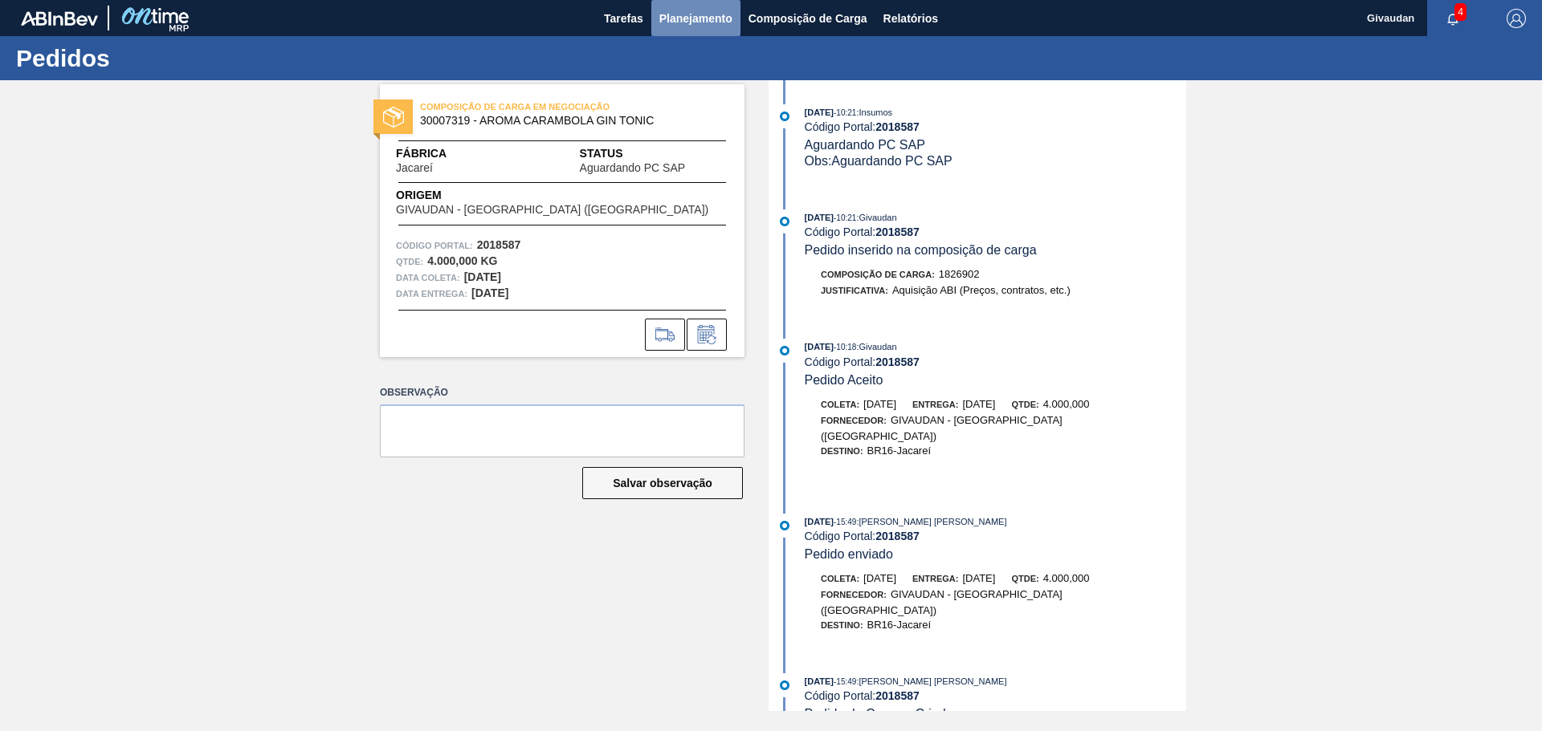
click at [688, 22] on span "Planejamento" at bounding box center [695, 18] width 73 height 19
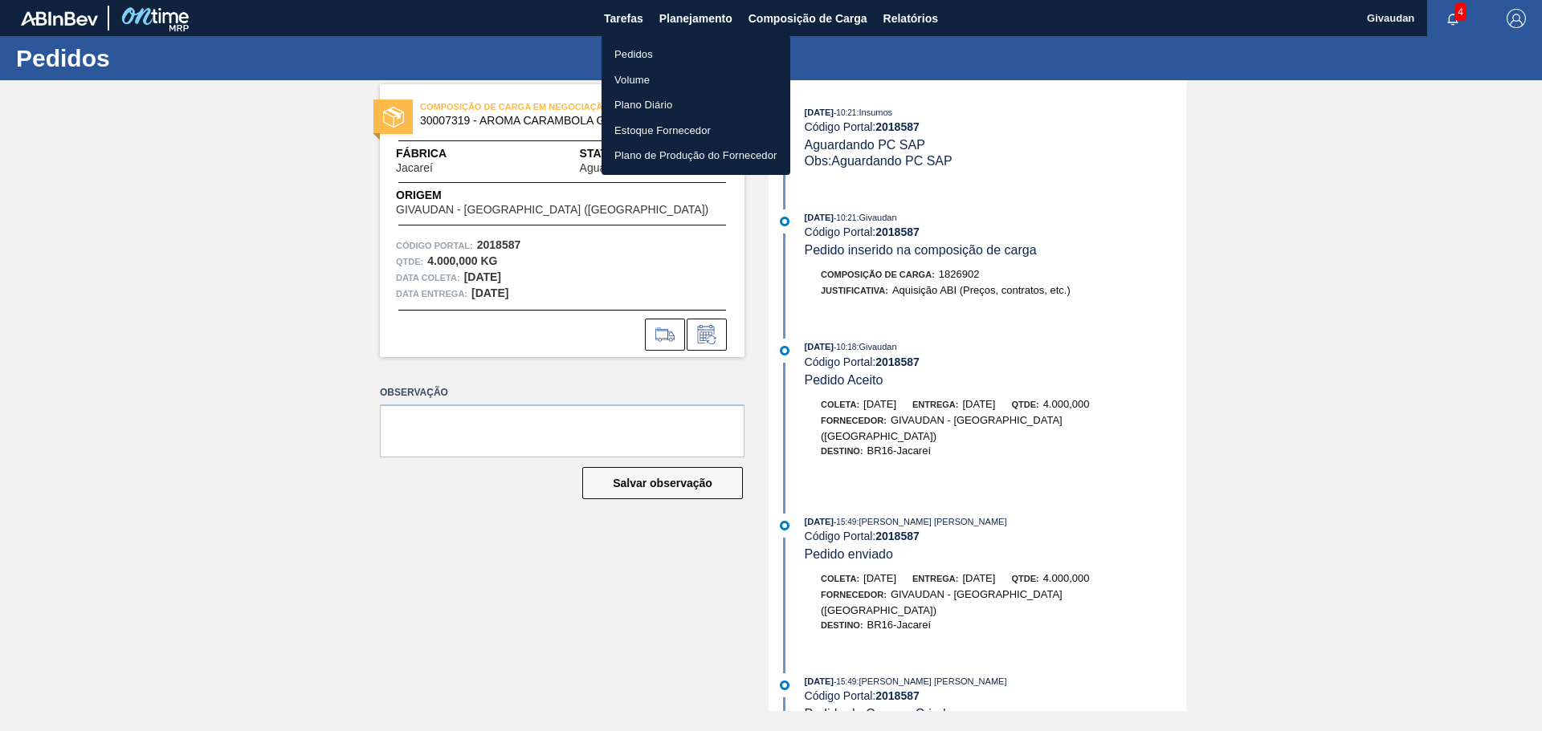
click at [665, 61] on li "Pedidos" at bounding box center [695, 55] width 189 height 26
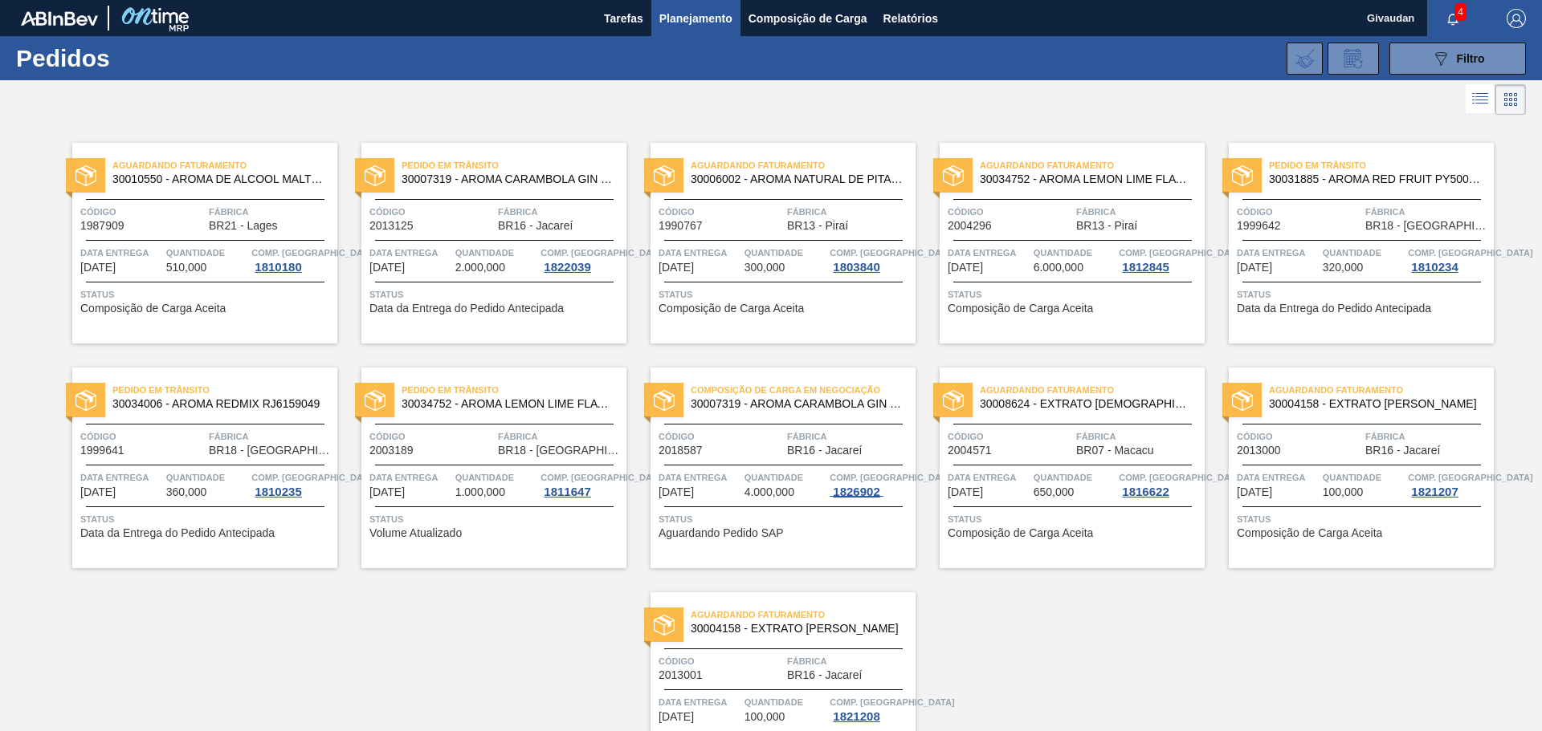
click at [857, 495] on div "1826902" at bounding box center [855, 492] width 53 height 13
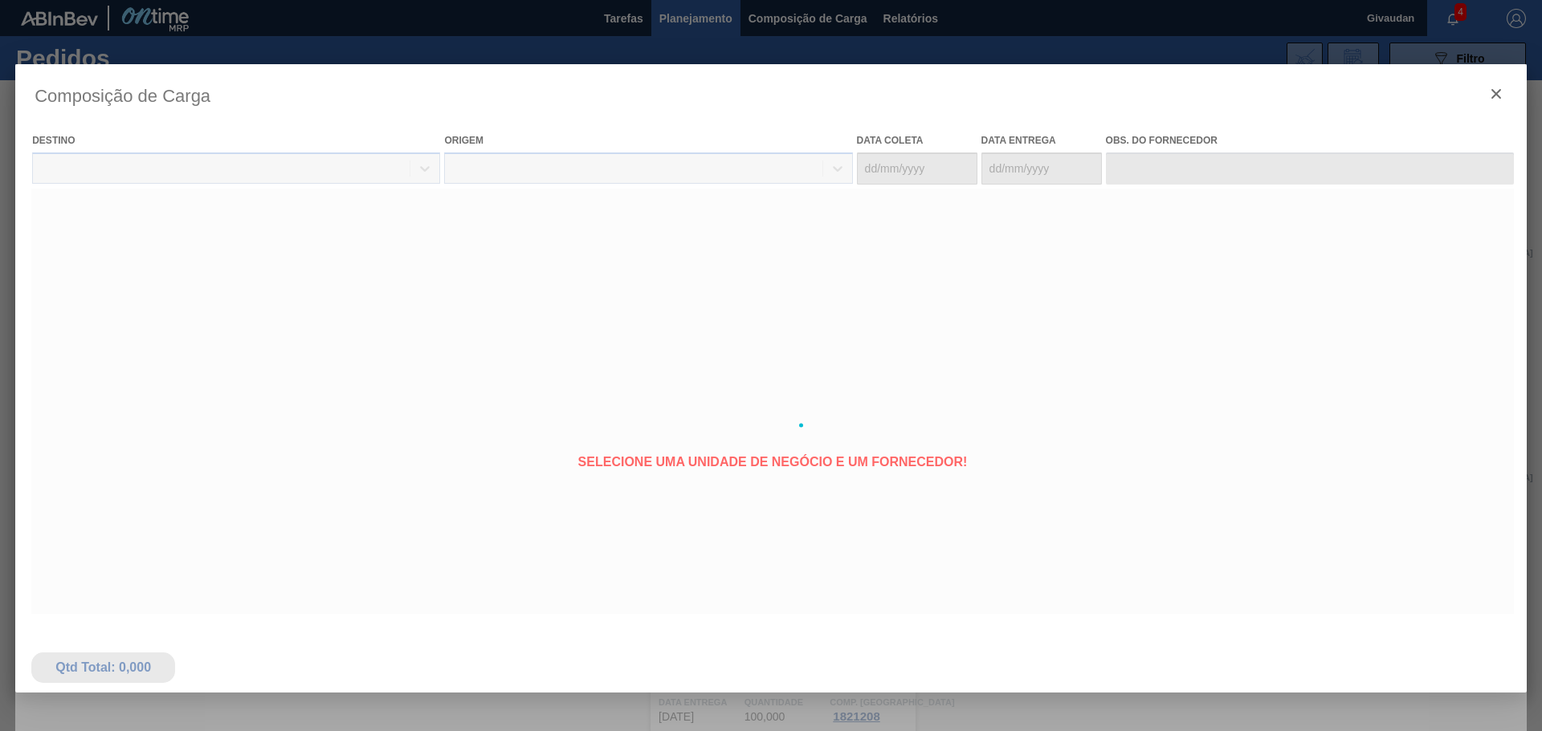
type coleta "[DATE]"
type entrega "[DATE]"
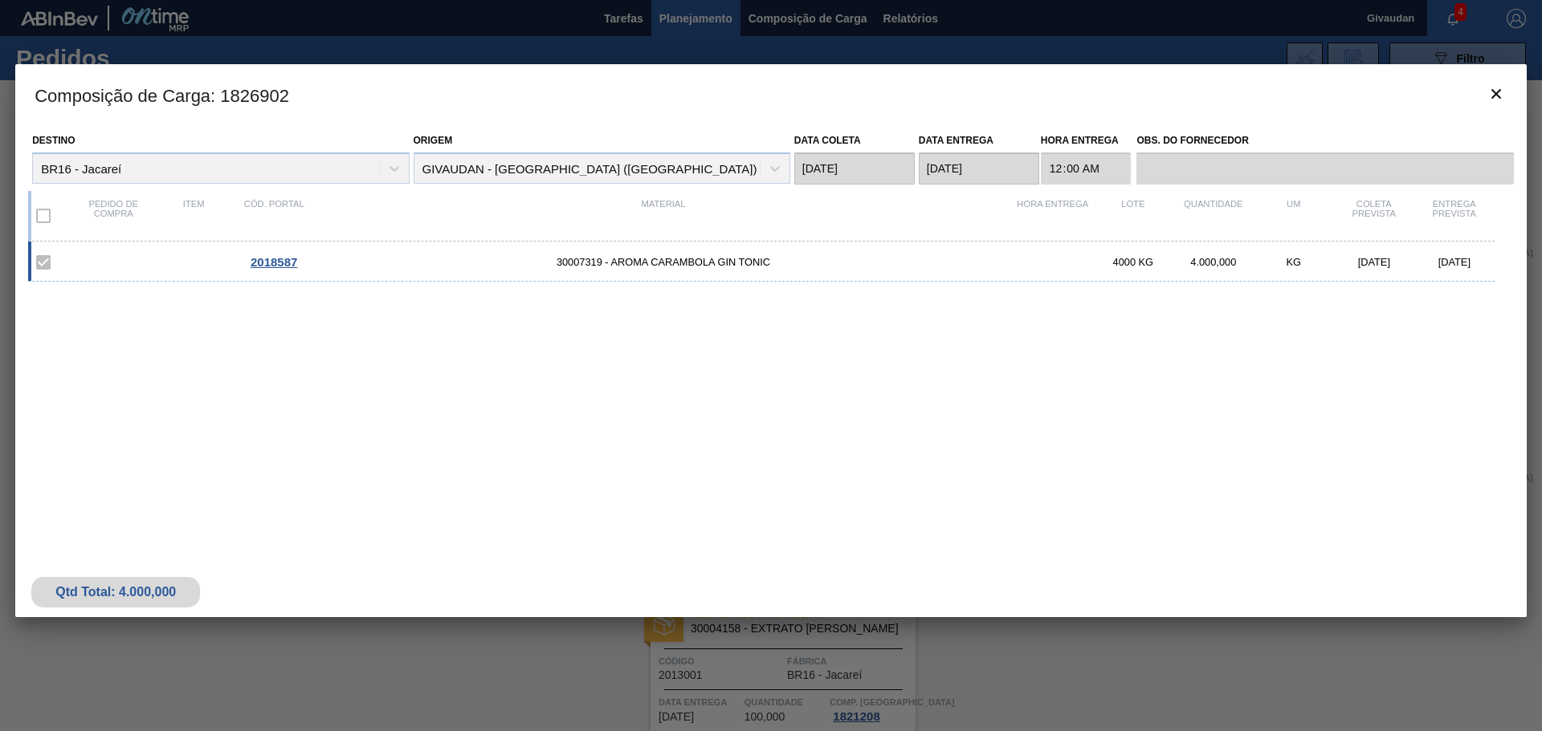
click at [275, 266] on span "2018587" at bounding box center [274, 262] width 47 height 14
